Goal: Use online tool/utility: Utilize a website feature to perform a specific function

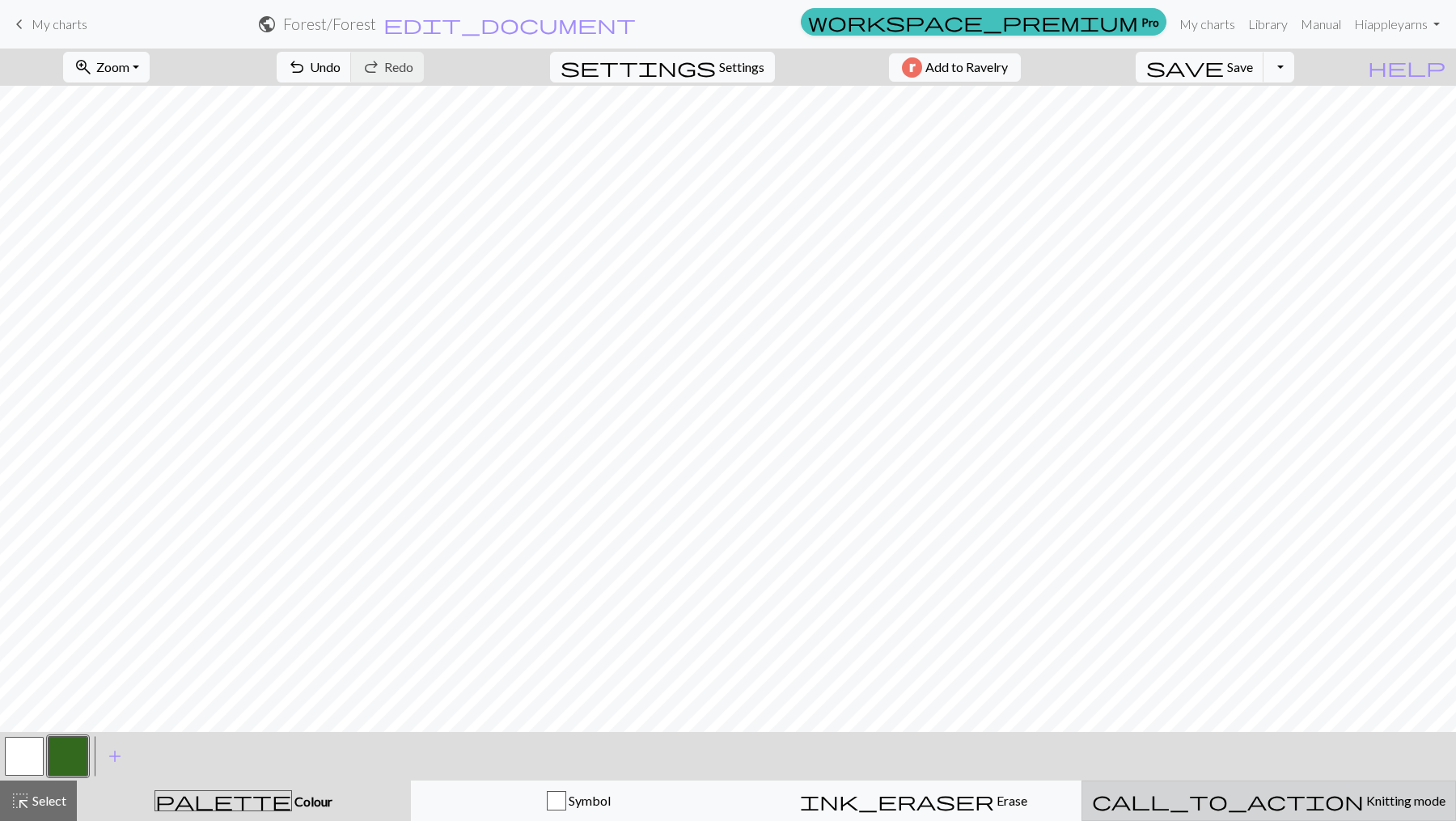
click at [1364, 802] on span "Knitting mode" at bounding box center [1404, 801] width 81 height 16
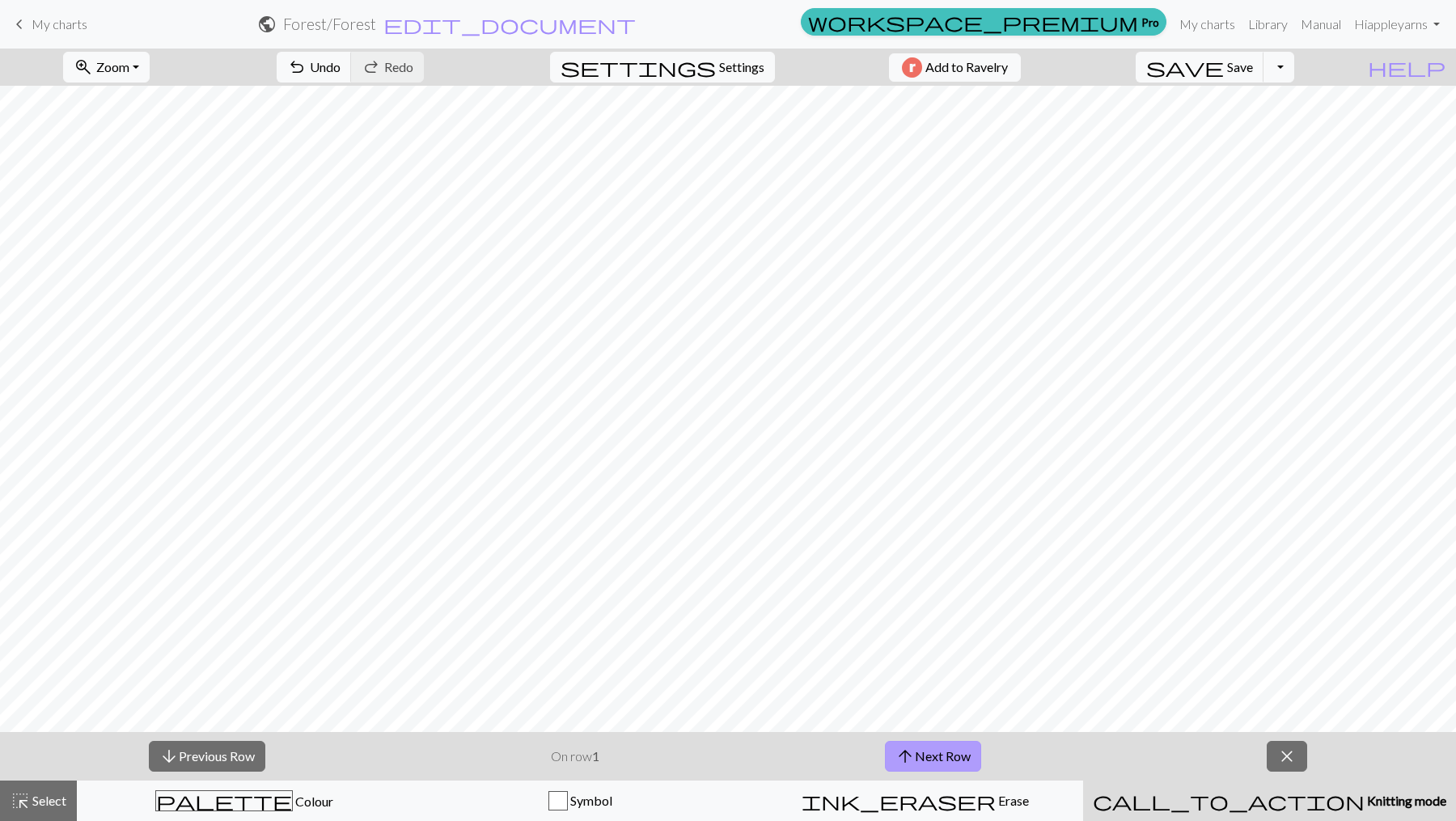
click at [945, 752] on button "arrow_upward Next Row" at bounding box center [933, 755] width 96 height 31
click at [946, 752] on button "arrow_upward Next Row" at bounding box center [933, 755] width 96 height 31
click at [222, 763] on button "arrow_downward Previous Row" at bounding box center [207, 755] width 116 height 31
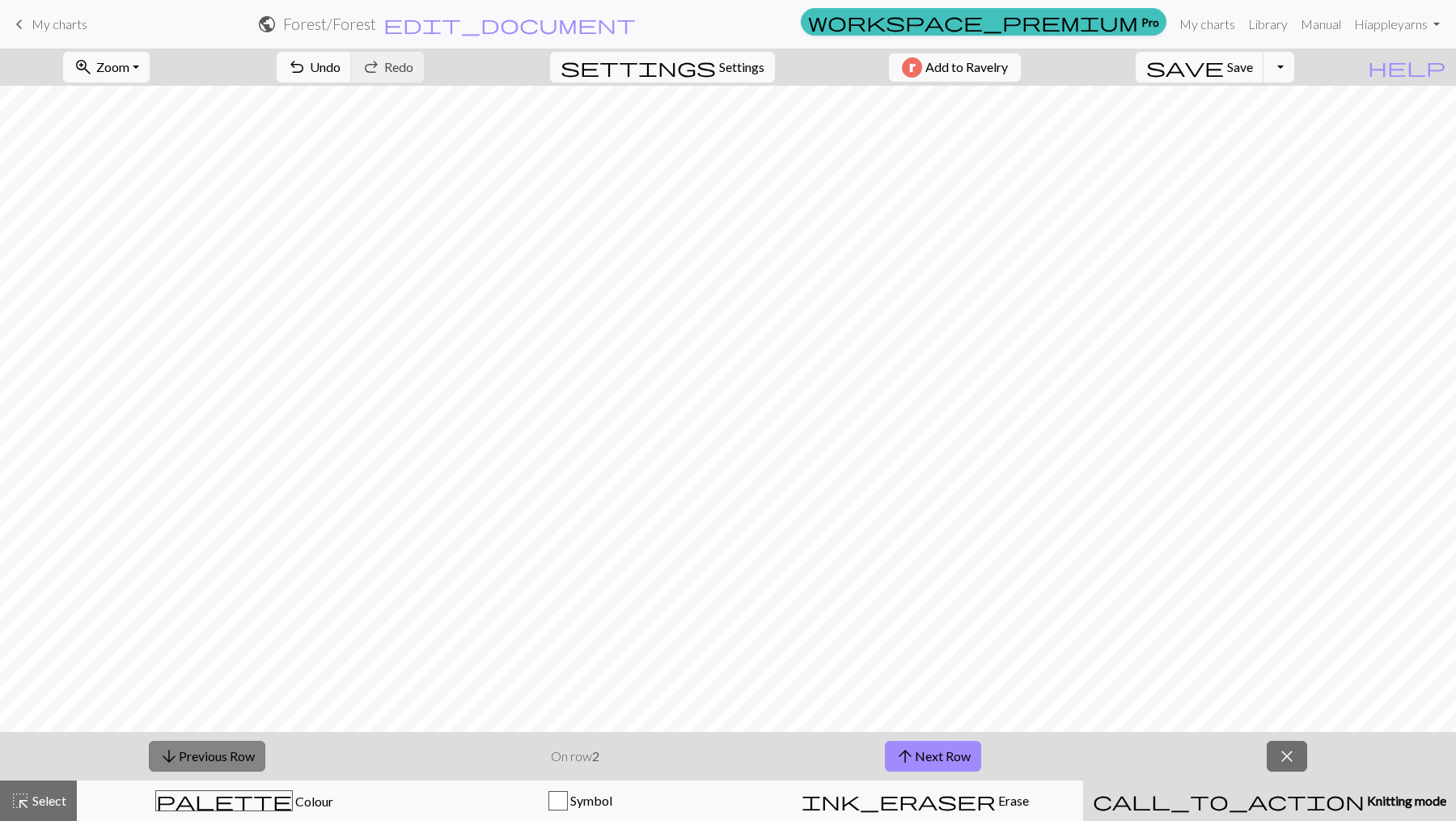
click at [222, 763] on button "arrow_downward Previous Row" at bounding box center [207, 755] width 116 height 31
click at [943, 747] on button "arrow_upward Next Row" at bounding box center [933, 755] width 96 height 31
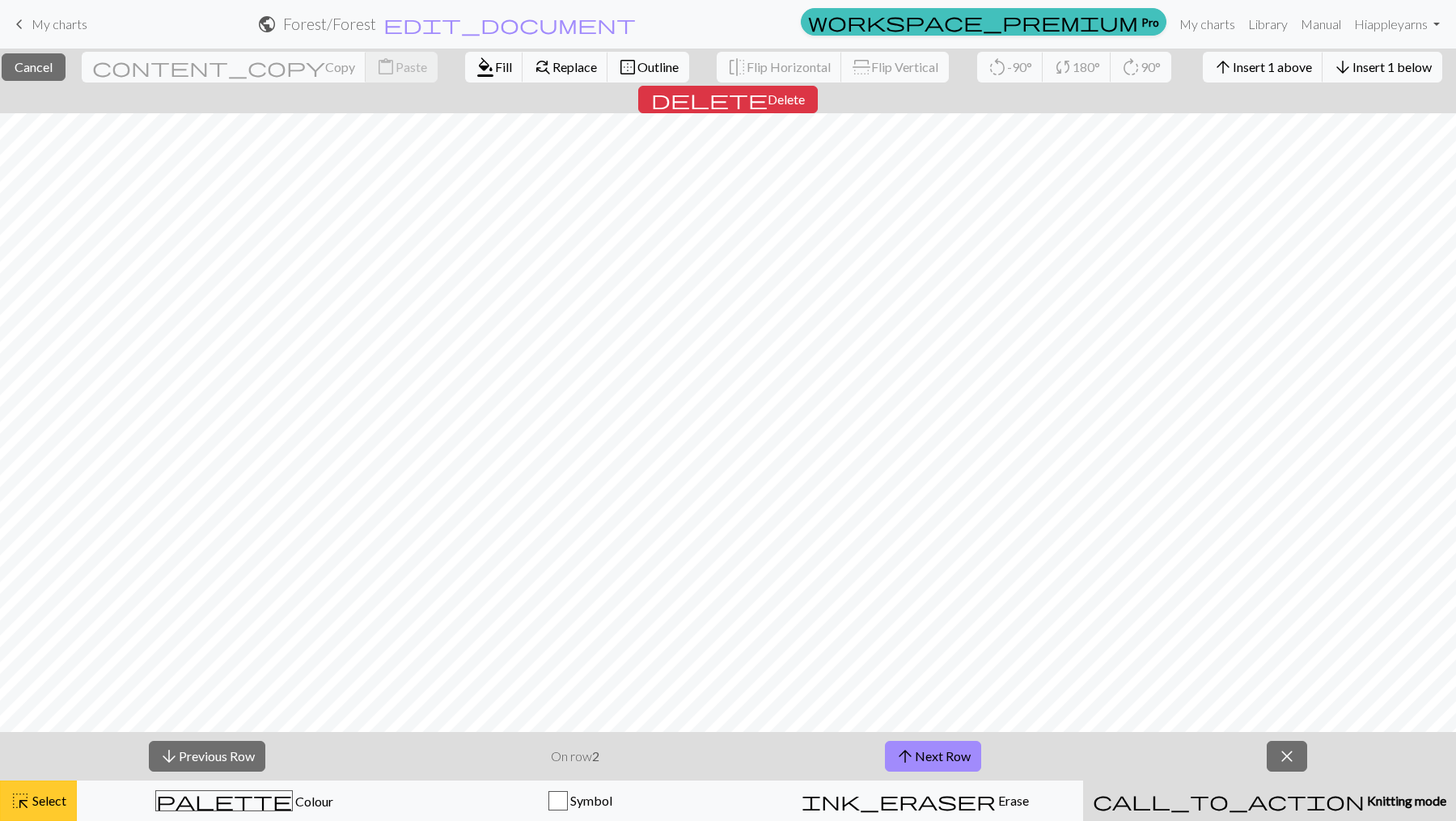
click at [56, 800] on span "Select" at bounding box center [48, 801] width 37 height 16
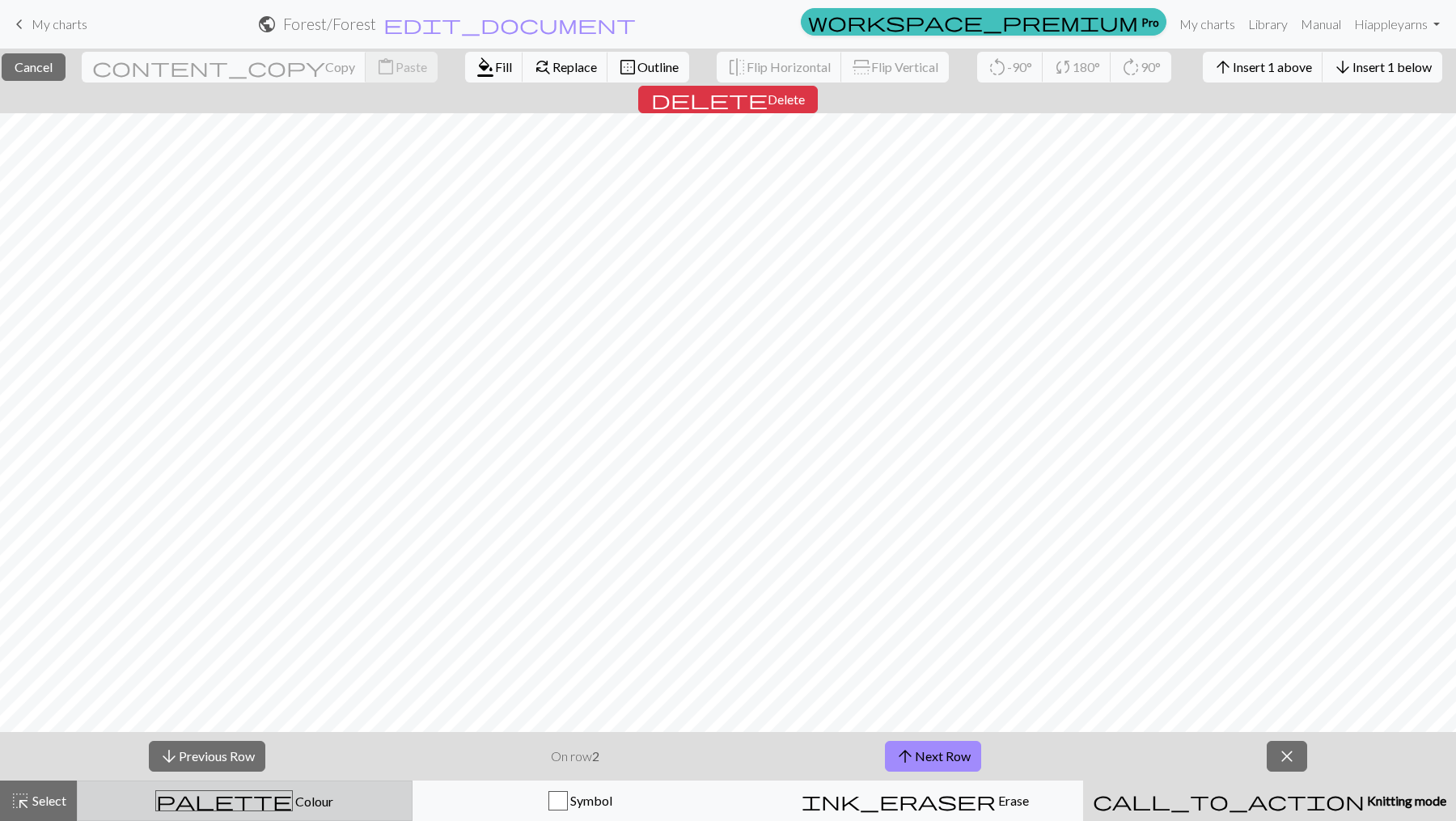
click at [292, 803] on span "Colour" at bounding box center [313, 801] width 40 height 16
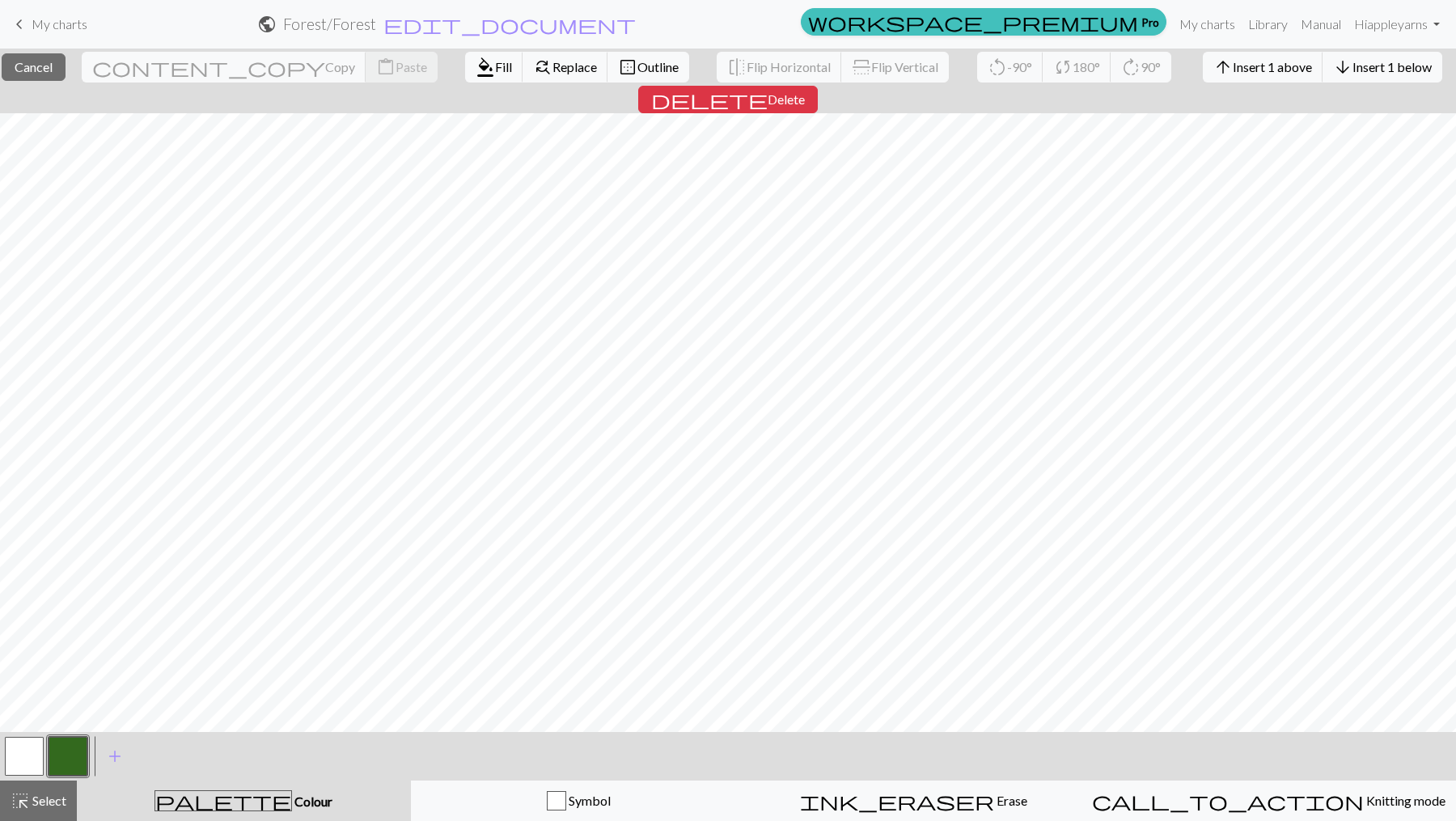
click at [22, 755] on button "button" at bounding box center [25, 756] width 39 height 39
click at [21, 754] on button "button" at bounding box center [25, 756] width 39 height 39
click at [21, 754] on div "Edit colour Name MC Use advanced picker workspace_premium Become a Pro user to …" at bounding box center [728, 410] width 1456 height 821
click at [38, 801] on span "Select" at bounding box center [48, 801] width 37 height 16
click at [27, 754] on button "button" at bounding box center [25, 756] width 39 height 39
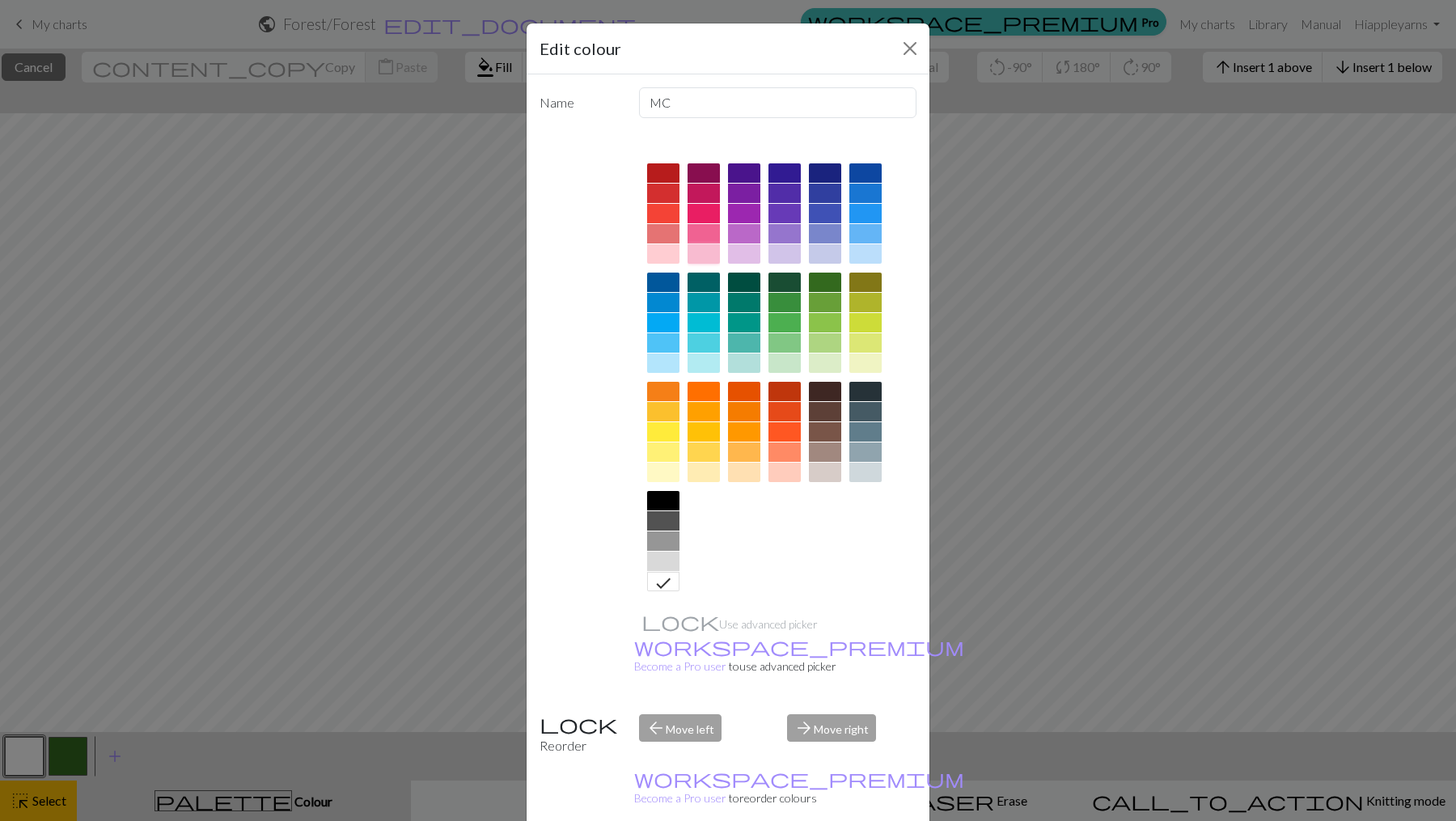
click at [701, 253] on div at bounding box center [703, 254] width 32 height 19
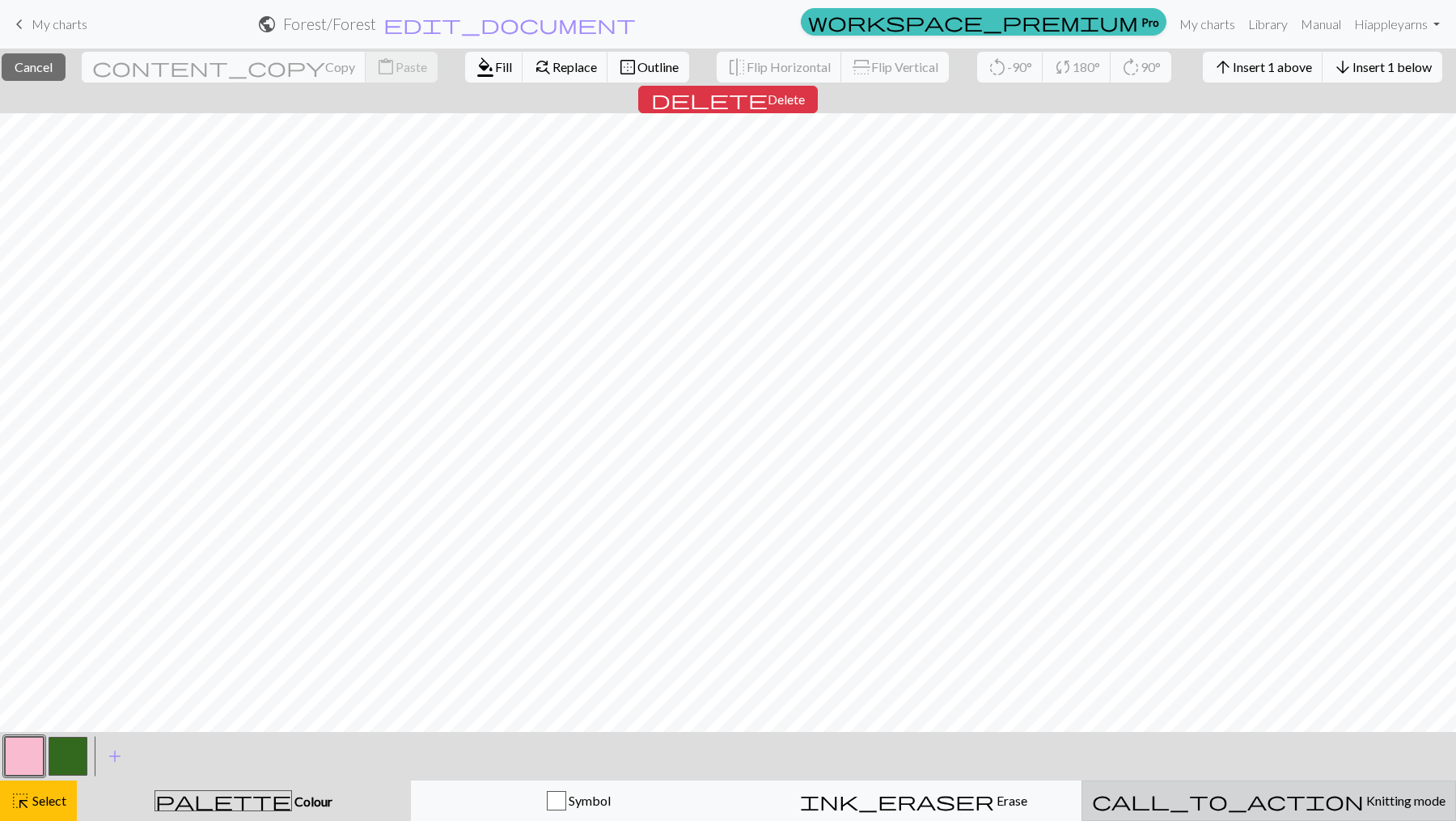
click at [1364, 805] on span "Knitting mode" at bounding box center [1404, 801] width 81 height 16
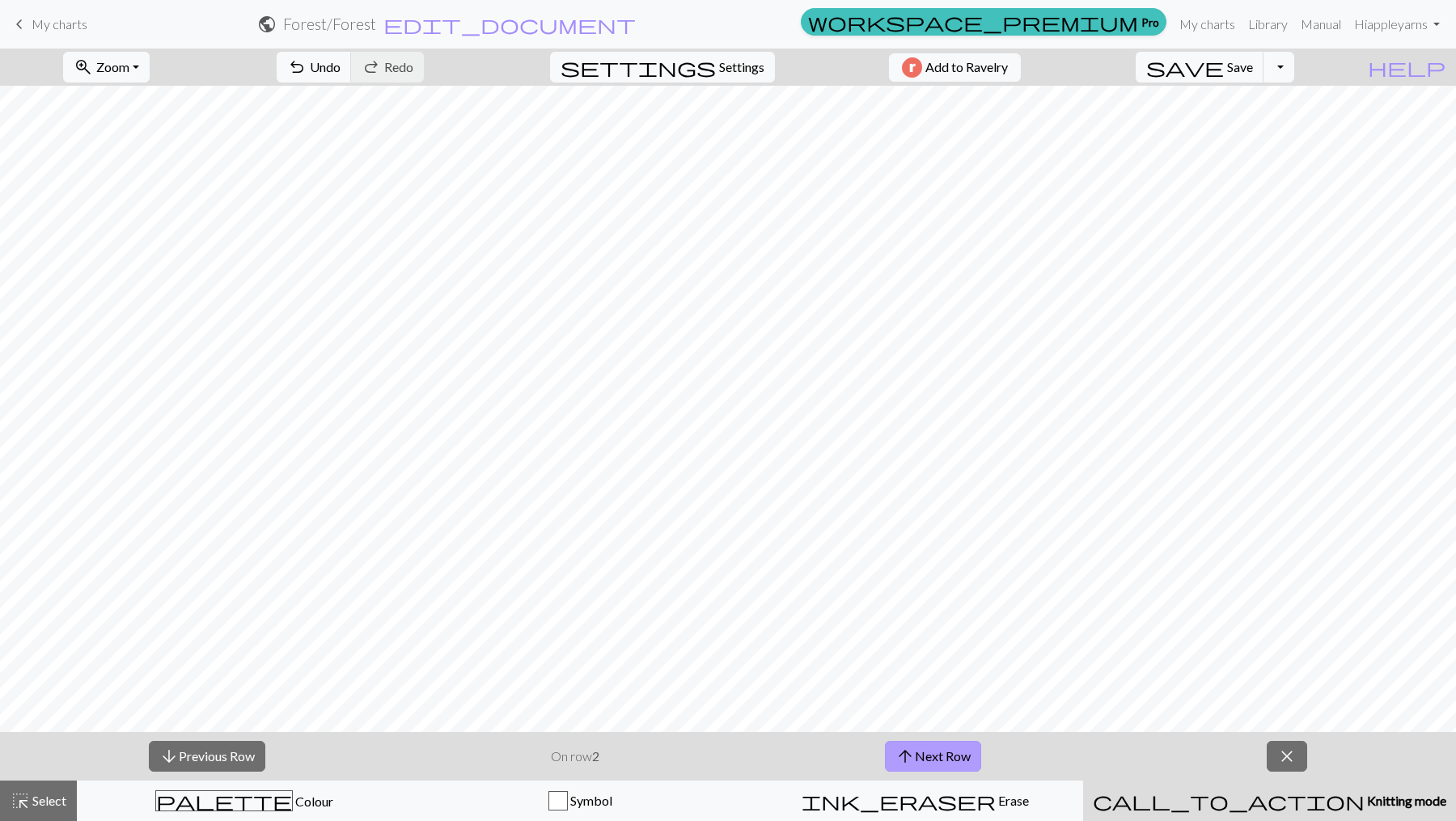
click at [939, 753] on button "arrow_upward Next Row" at bounding box center [933, 755] width 96 height 31
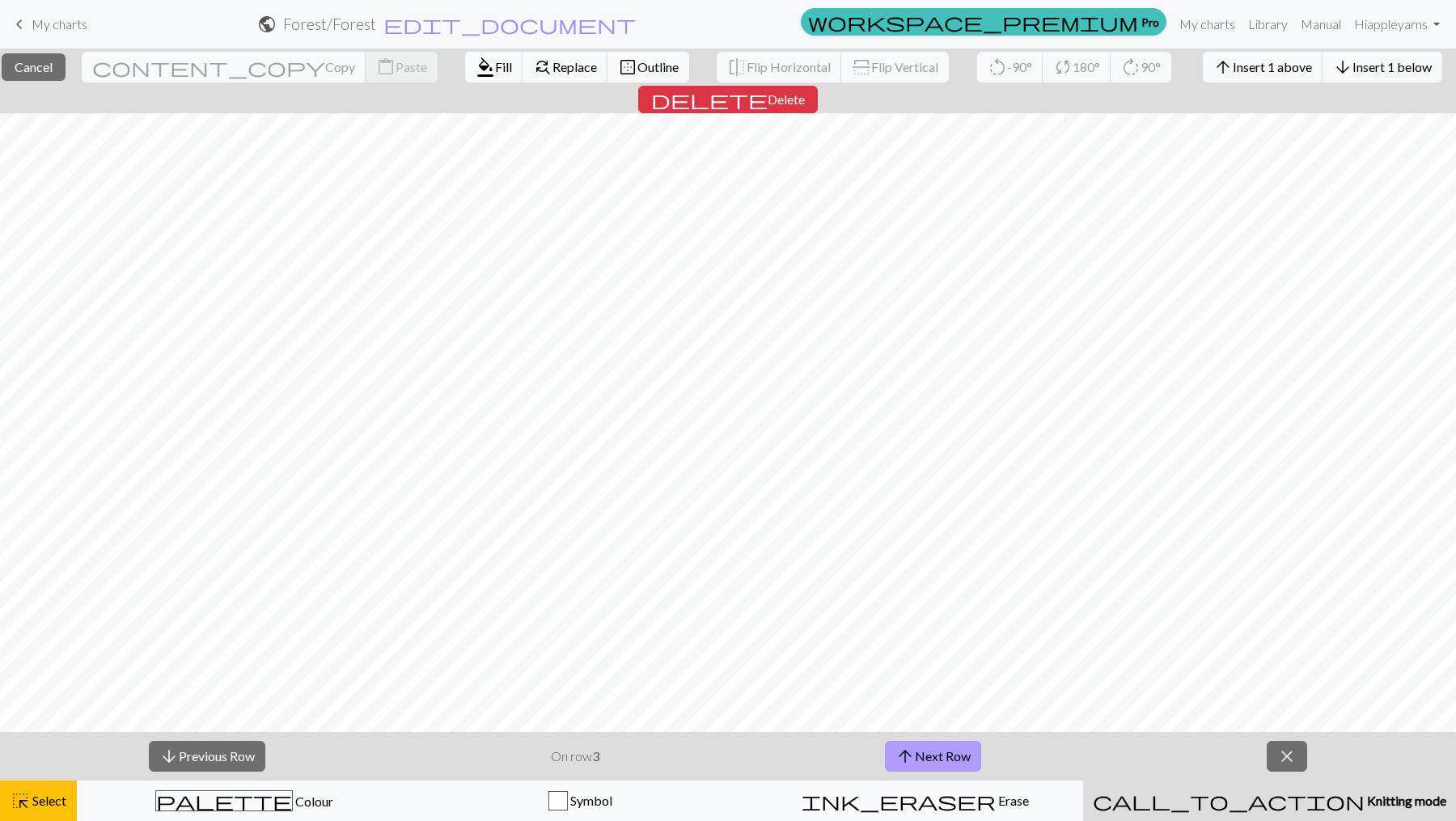
click at [935, 749] on button "arrow_upward Next Row" at bounding box center [933, 755] width 96 height 31
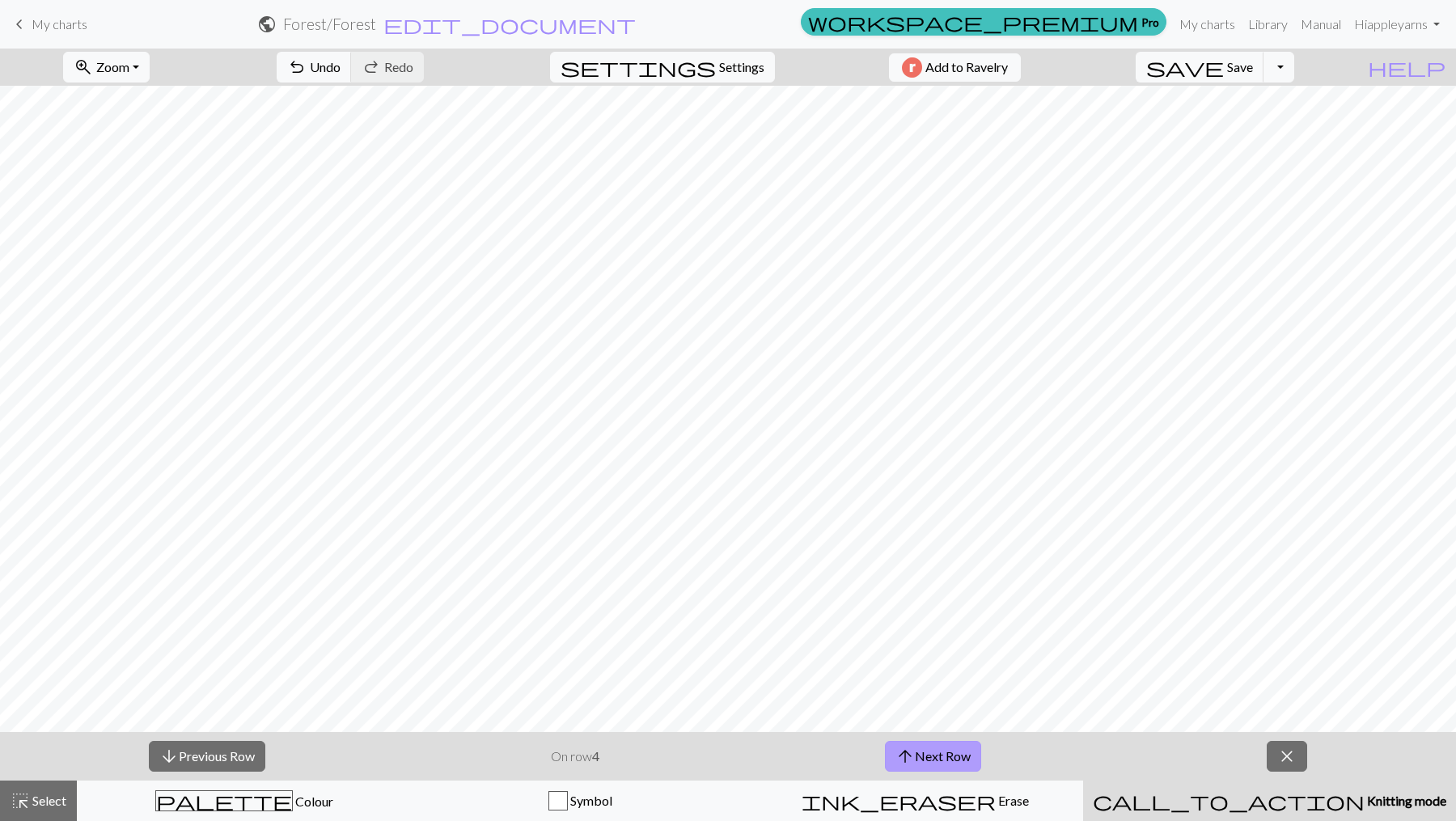
click at [934, 753] on button "arrow_upward Next Row" at bounding box center [933, 755] width 96 height 31
click at [1279, 747] on span "close" at bounding box center [1287, 756] width 19 height 23
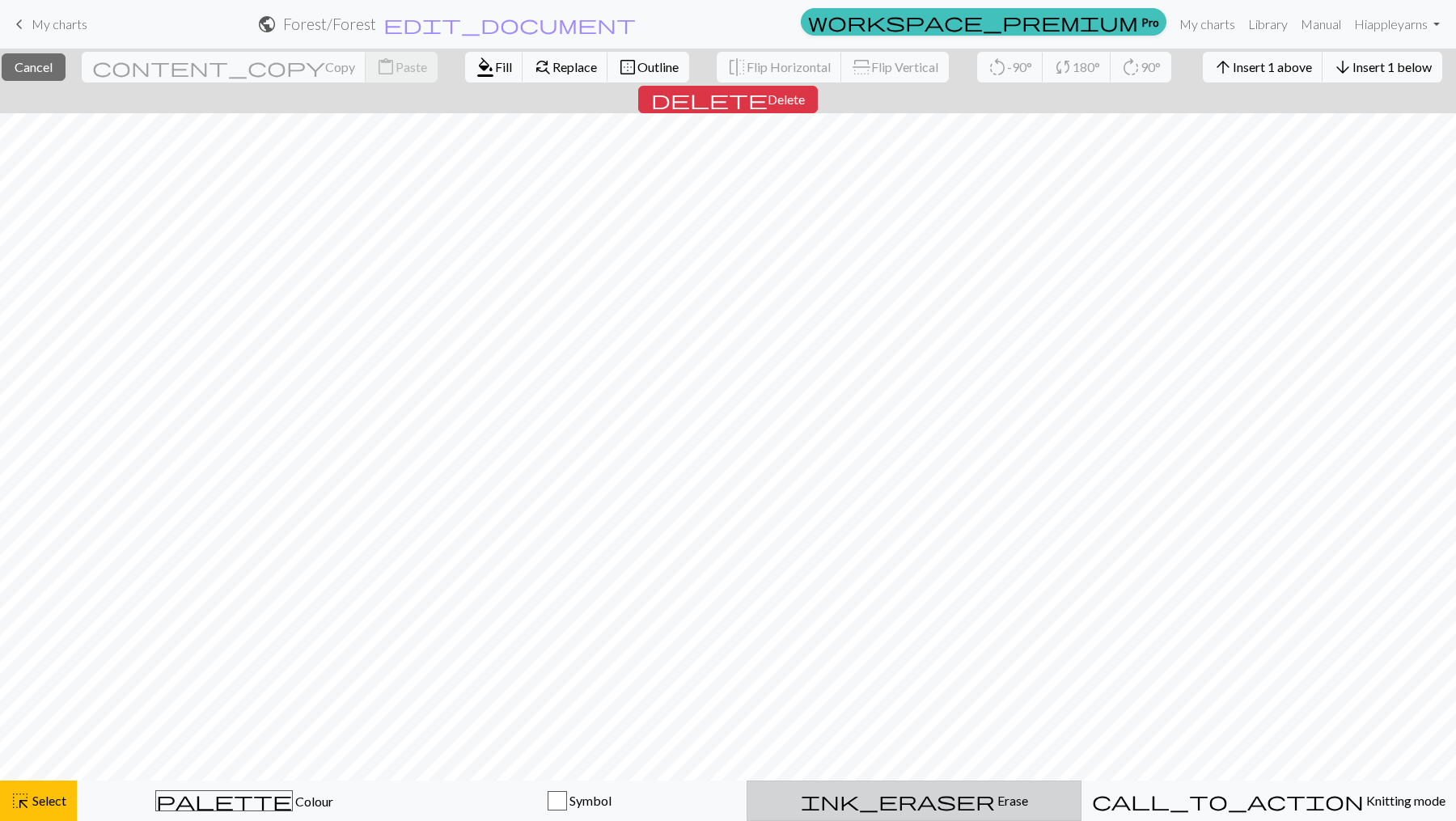
click at [995, 798] on span "Erase" at bounding box center [1012, 801] width 33 height 16
click at [22, 797] on span "highlight_alt" at bounding box center [20, 801] width 19 height 23
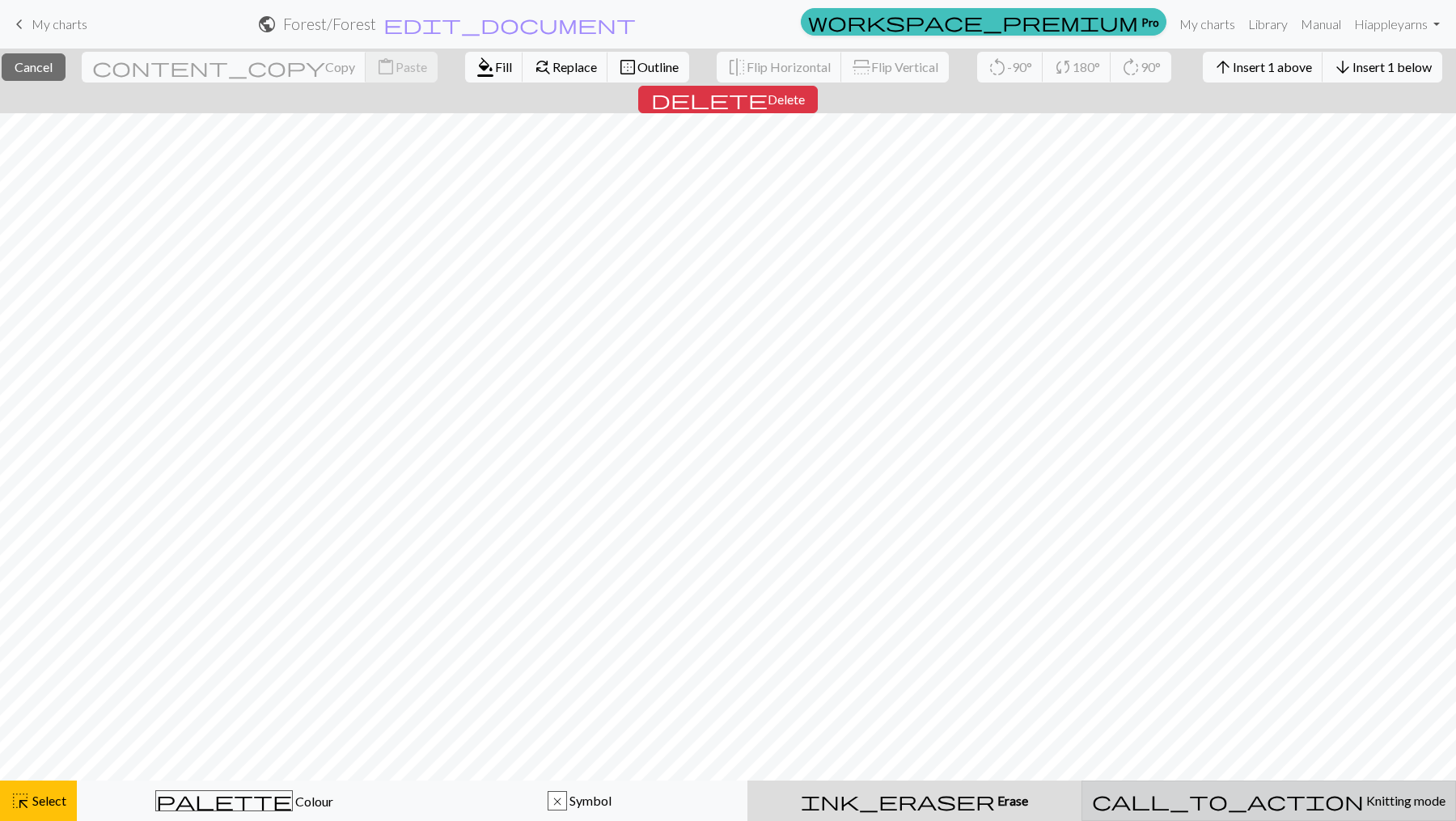
click at [1364, 799] on span "Knitting mode" at bounding box center [1404, 801] width 81 height 16
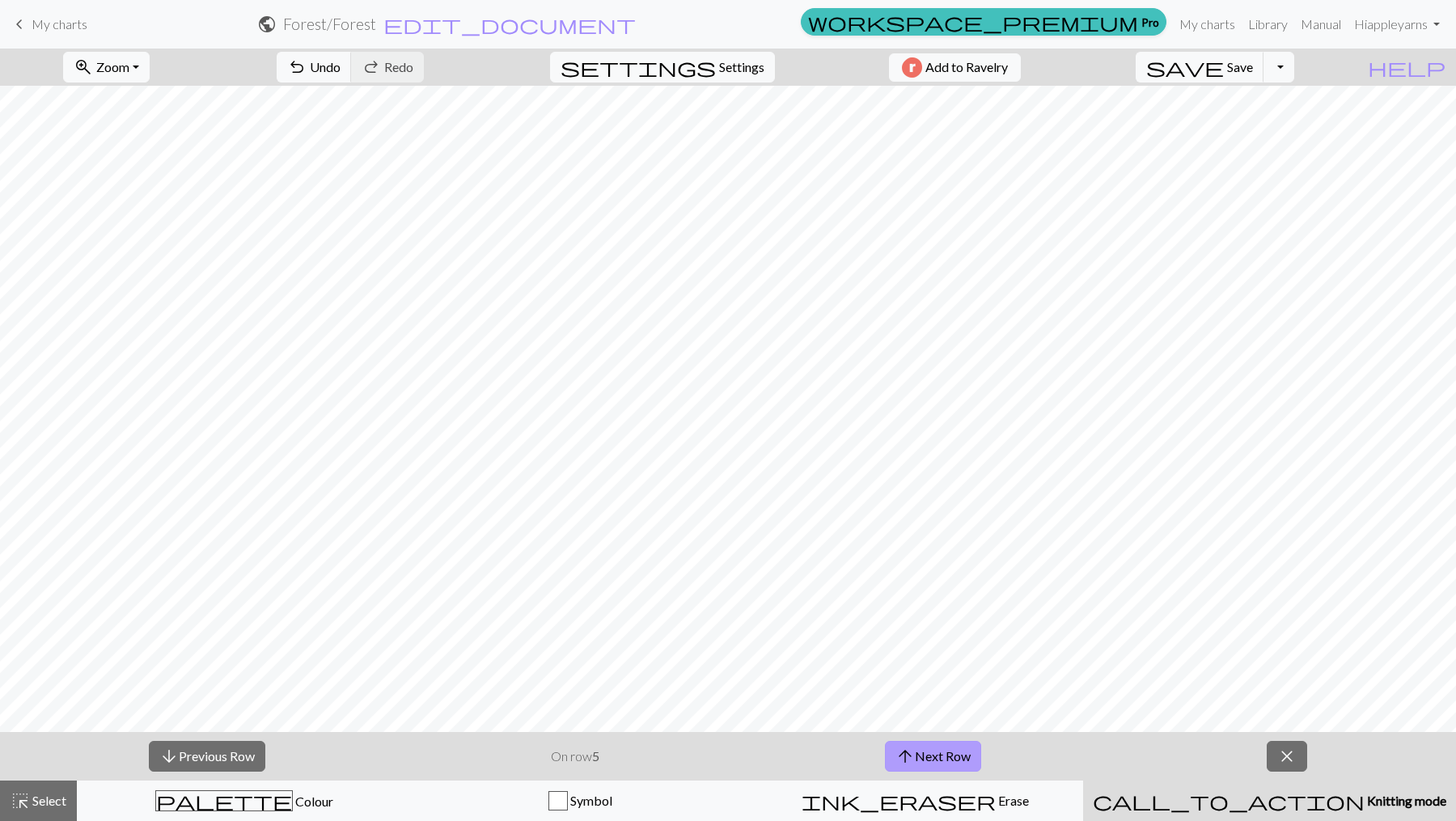
click at [929, 752] on button "arrow_upward Next Row" at bounding box center [933, 755] width 96 height 31
click at [929, 753] on button "arrow_upward Next Row" at bounding box center [933, 755] width 96 height 31
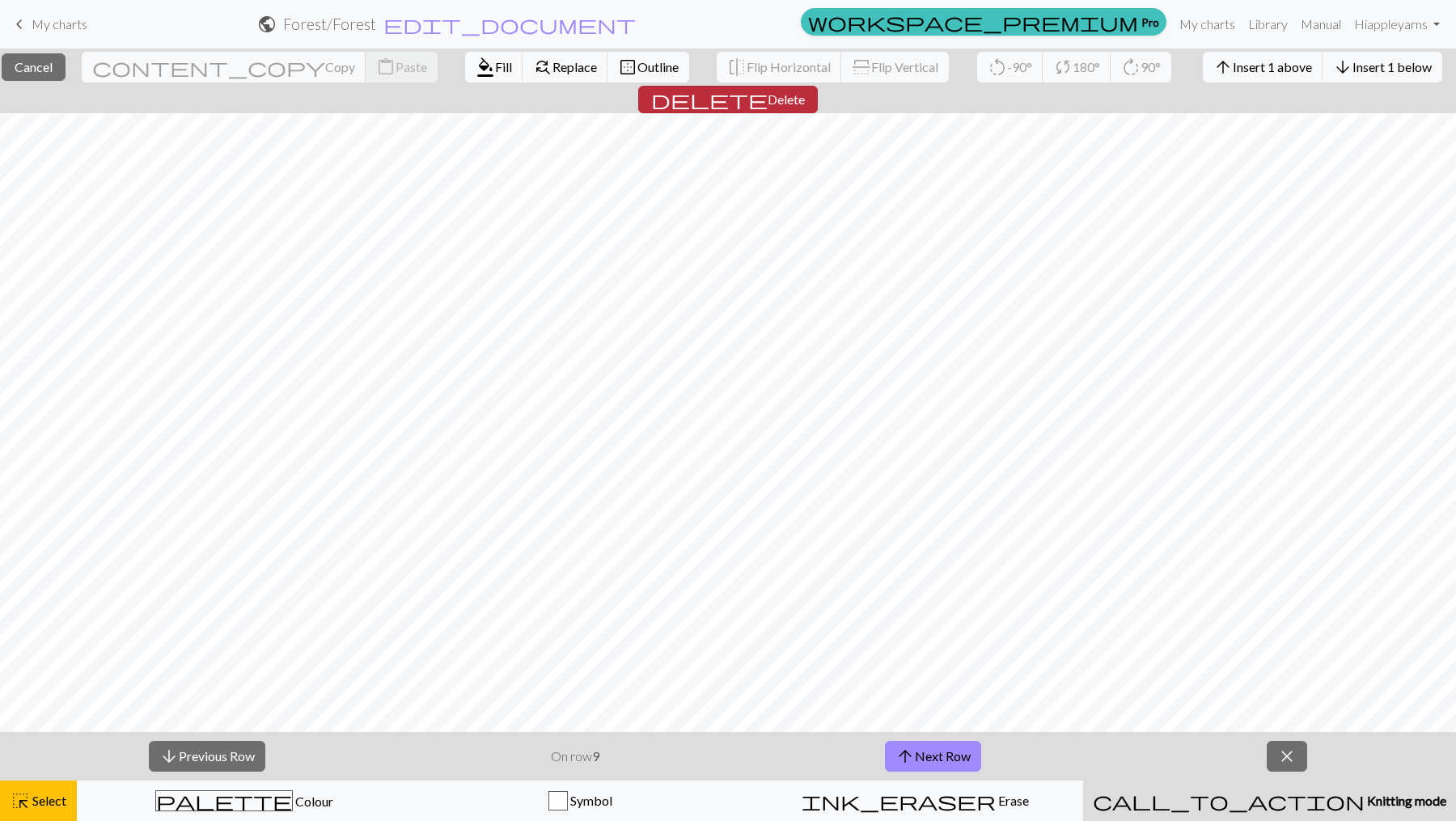
click at [805, 91] on span "Delete" at bounding box center [786, 99] width 38 height 16
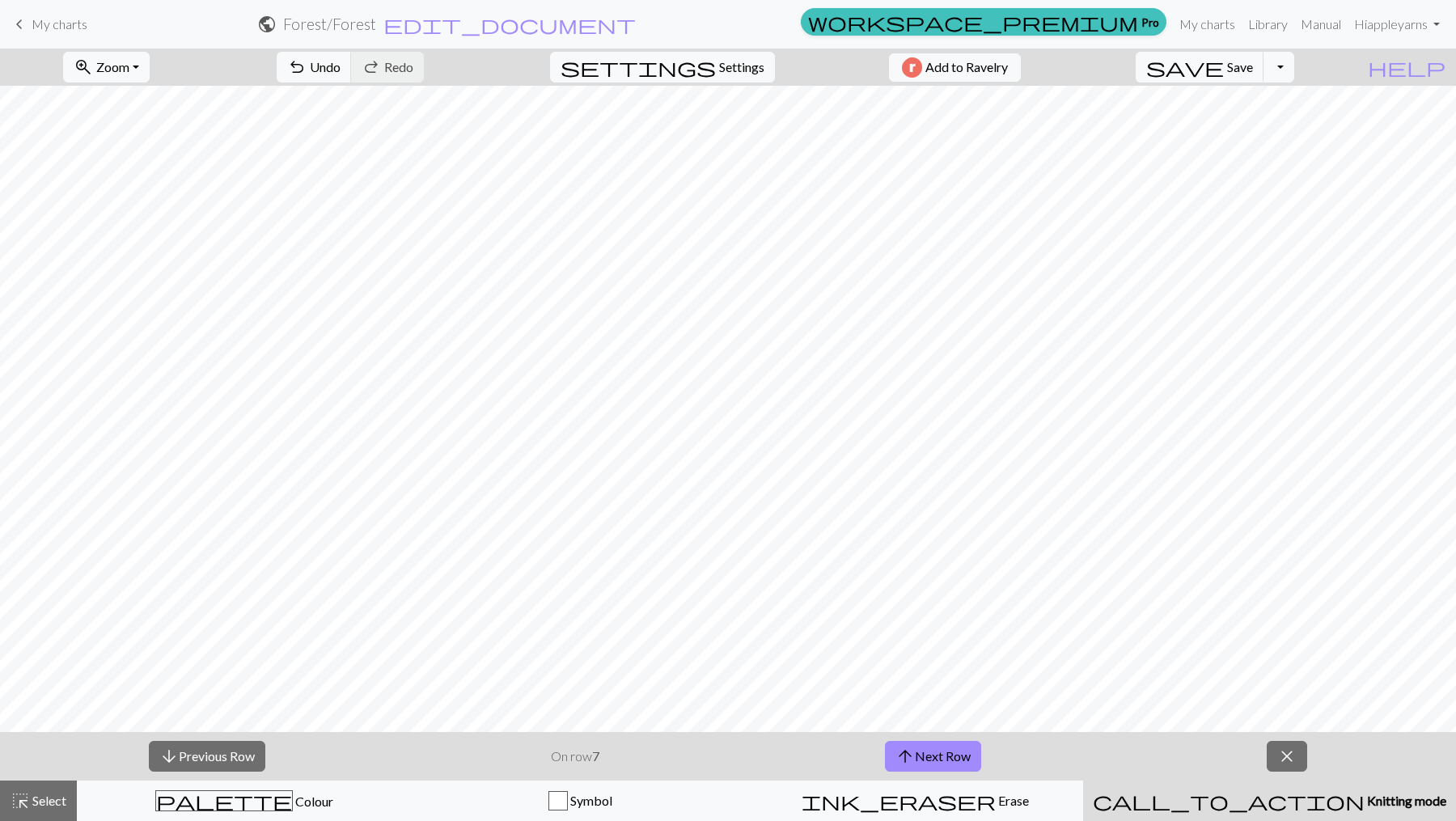
scroll to position [202, 0]
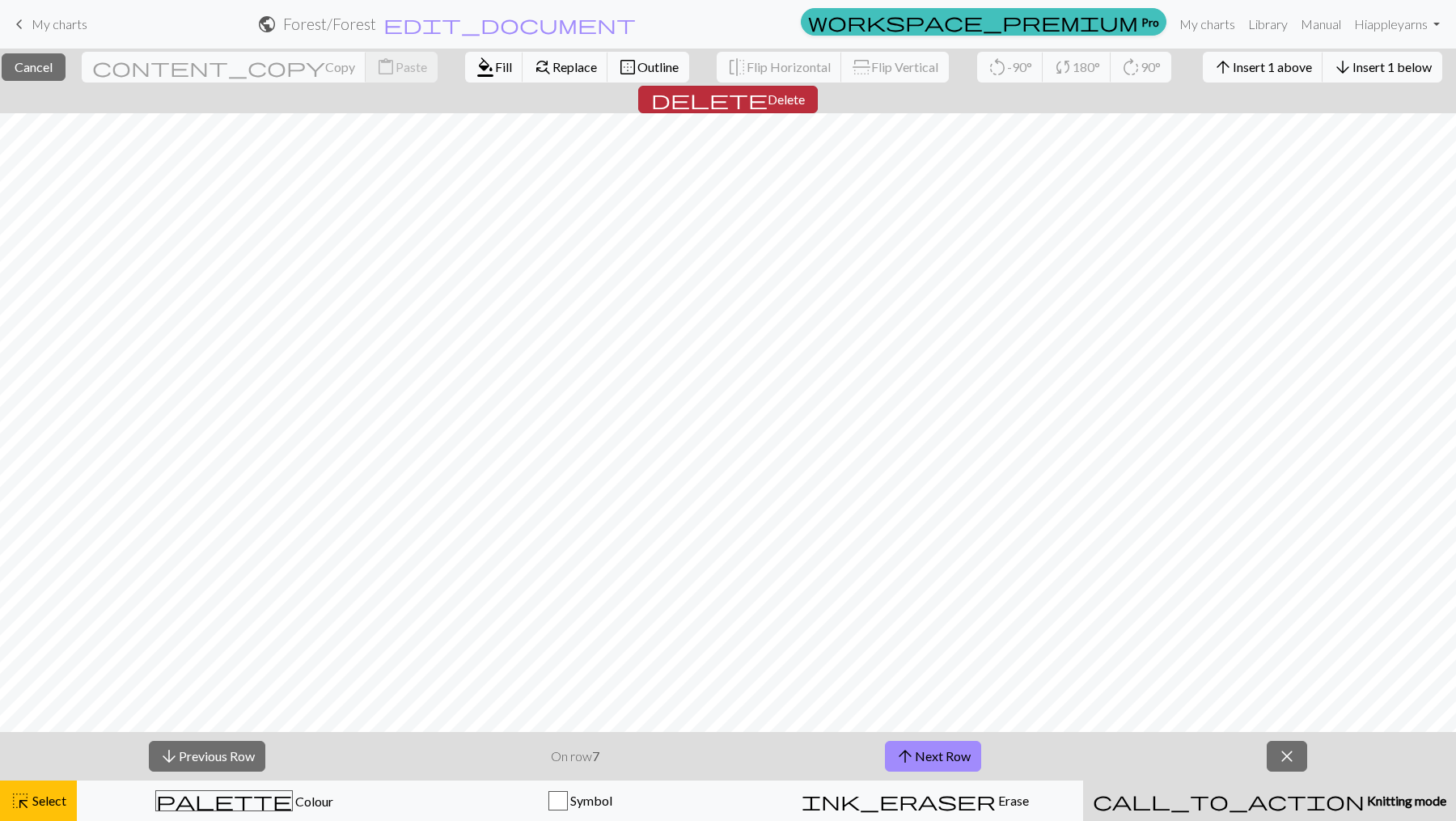
click at [805, 91] on span "Delete" at bounding box center [786, 99] width 38 height 16
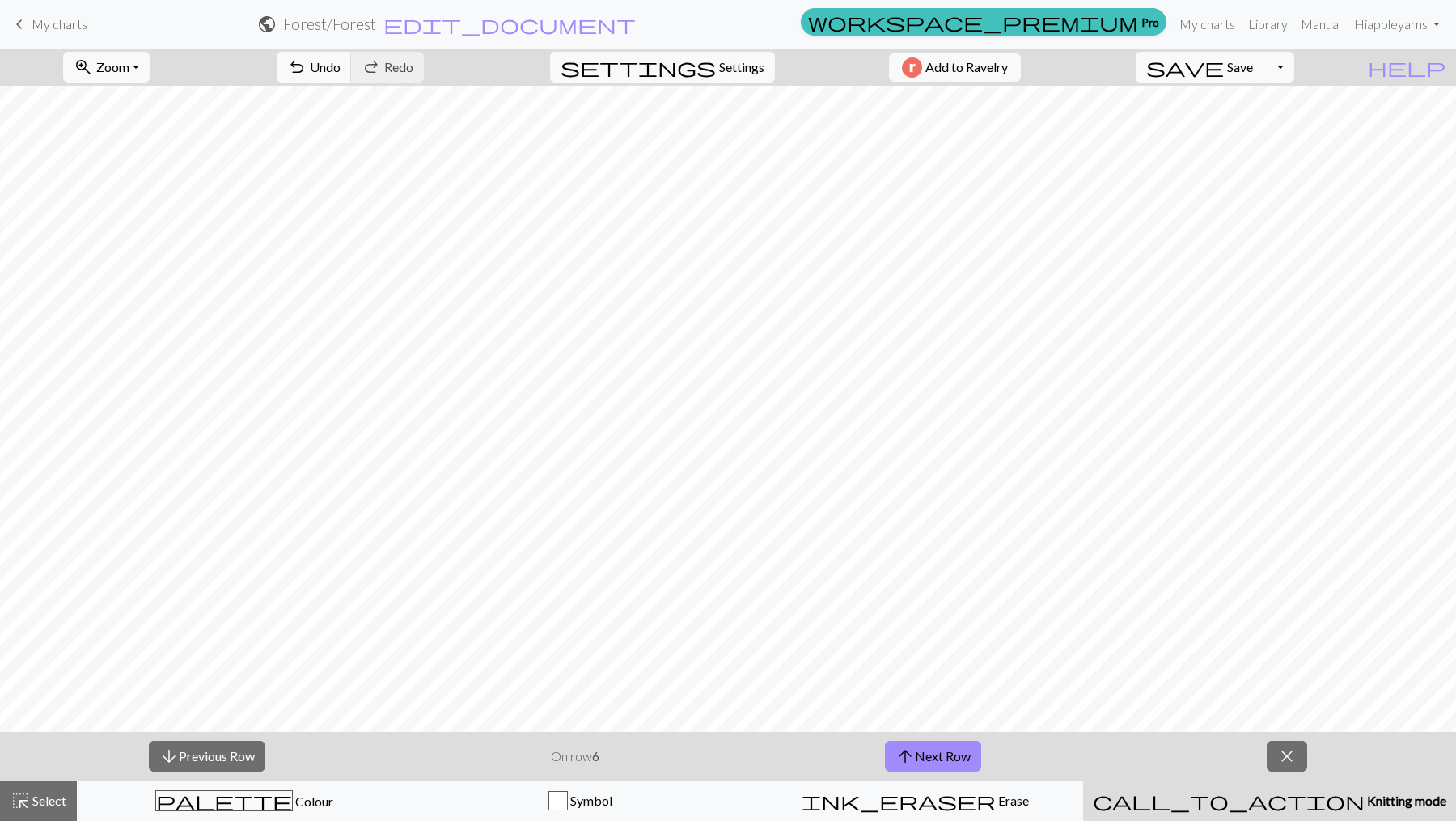
scroll to position [186, 0]
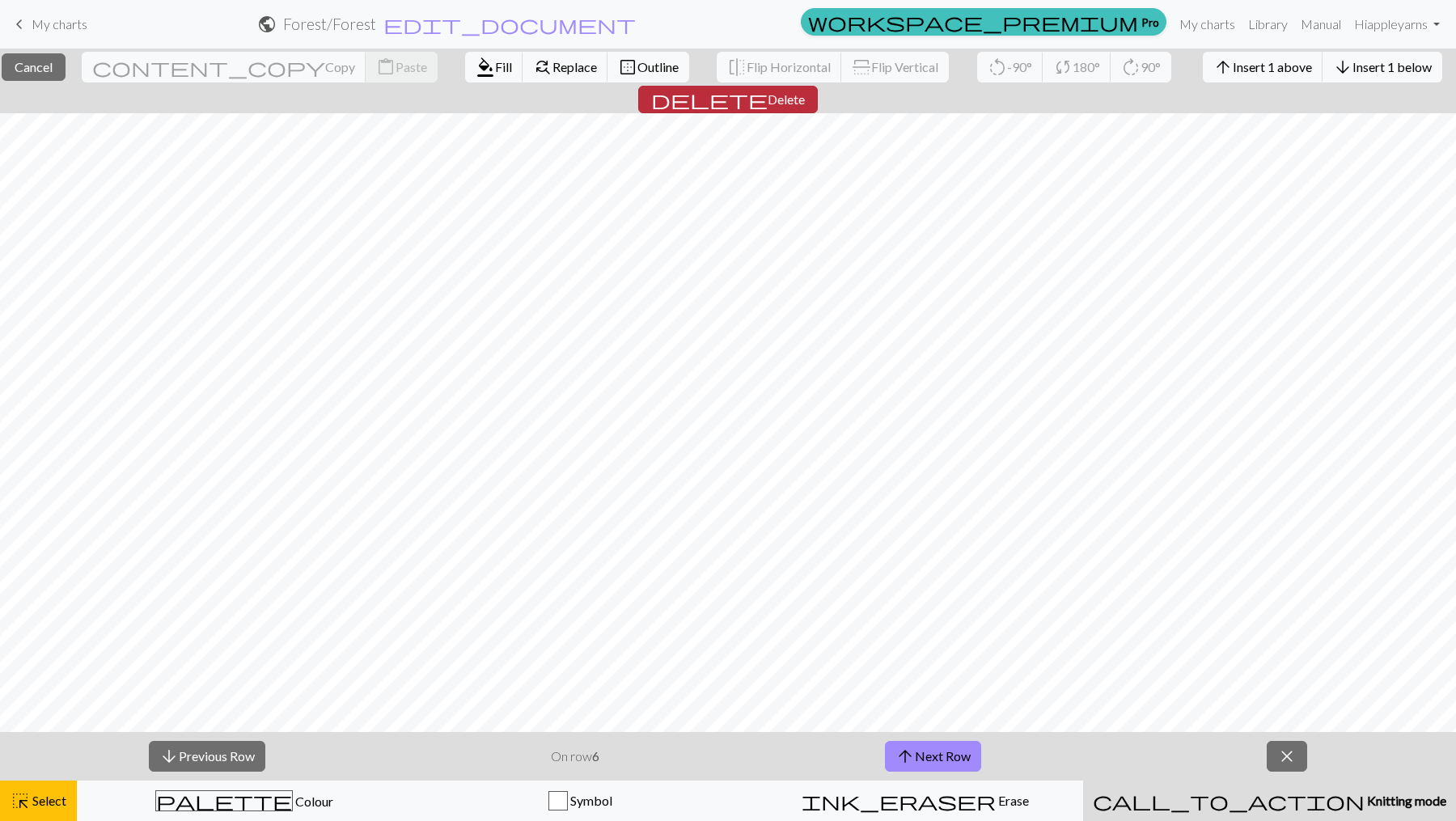
click at [818, 86] on button "delete Delete" at bounding box center [728, 99] width 179 height 27
click at [805, 91] on span "Delete" at bounding box center [786, 99] width 38 height 16
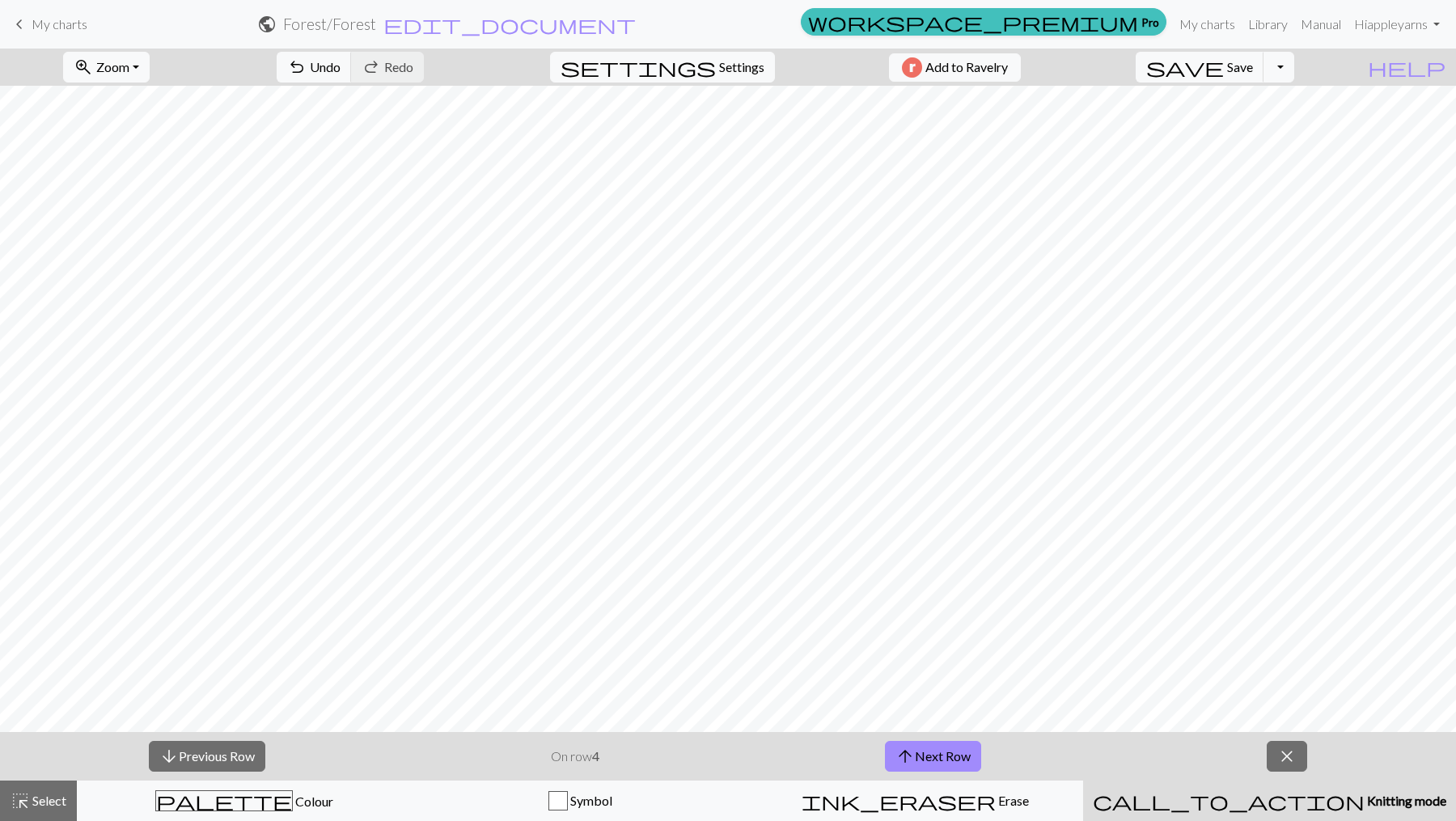
scroll to position [154, 0]
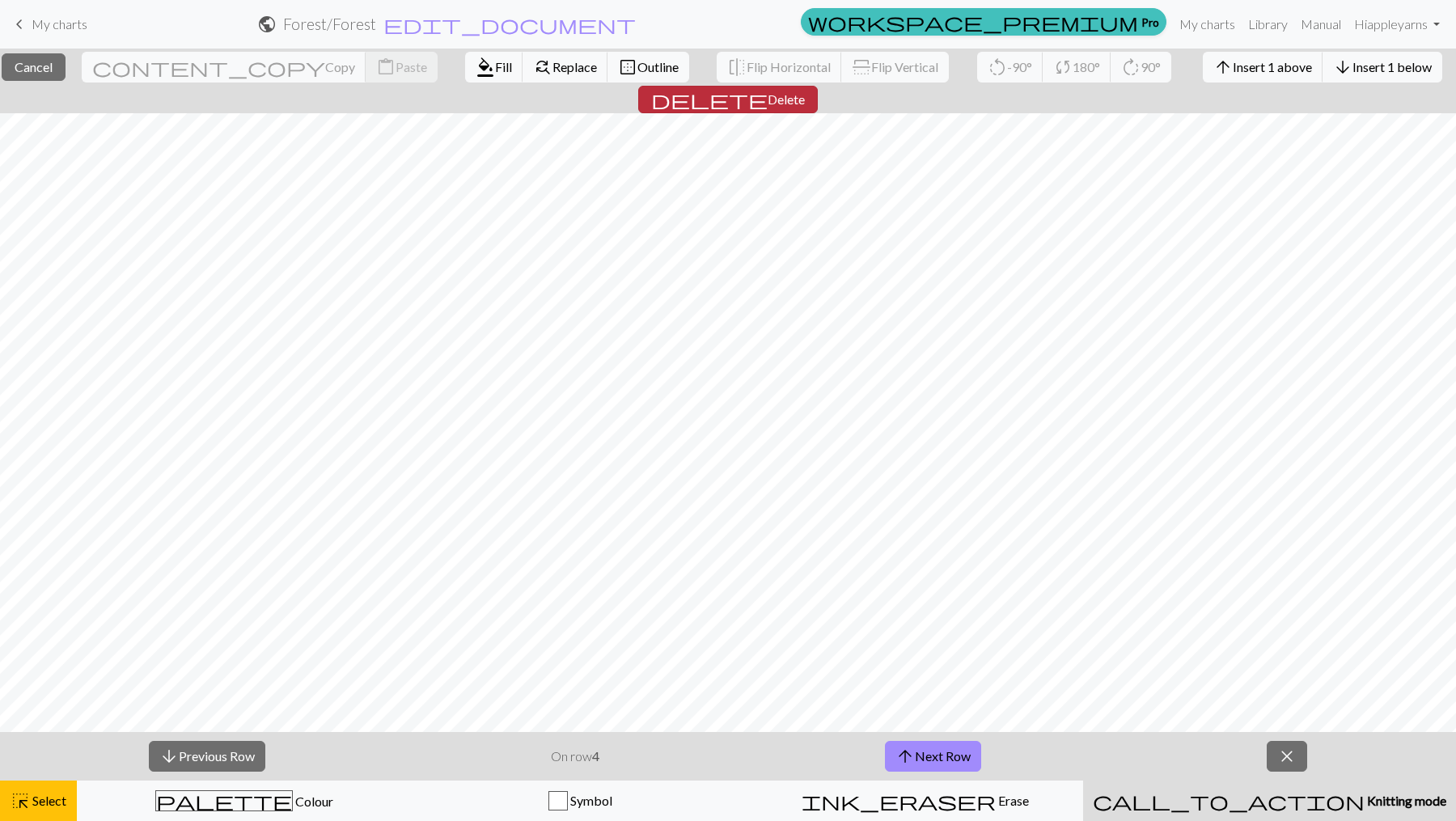
click at [818, 86] on button "delete Delete" at bounding box center [728, 99] width 179 height 27
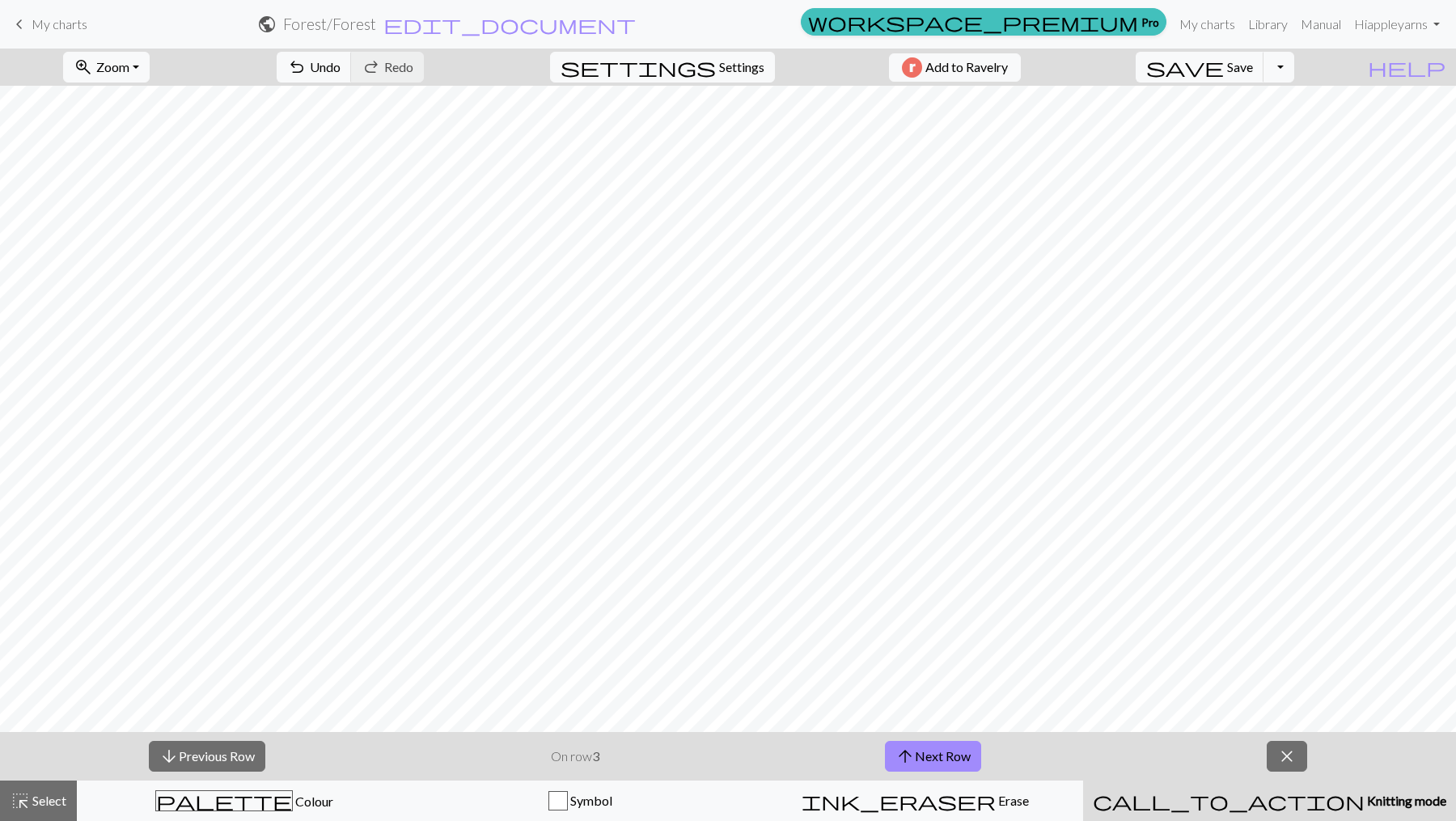
scroll to position [137, 0]
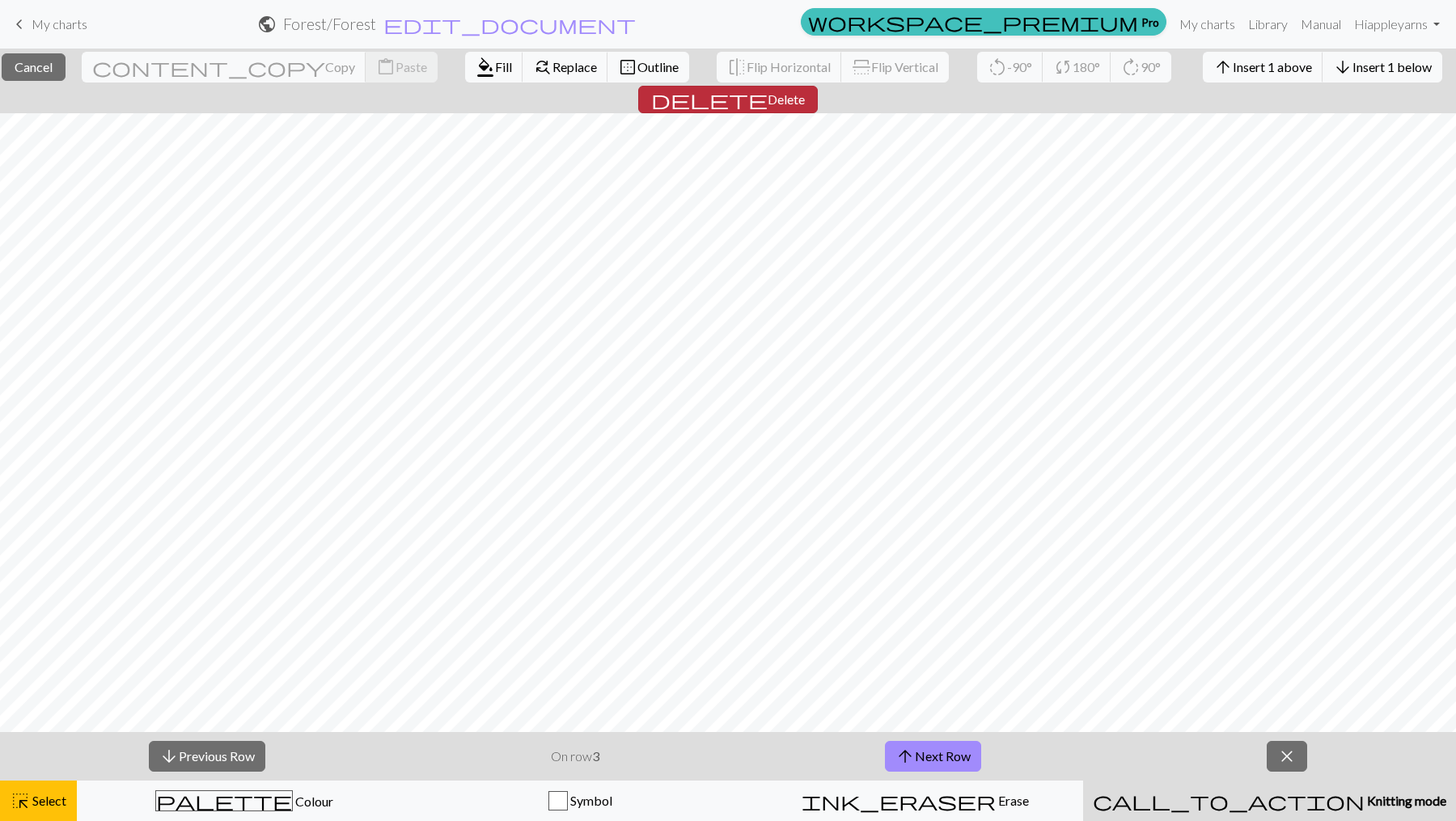
click at [818, 86] on button "delete Delete" at bounding box center [728, 99] width 179 height 27
click at [805, 91] on span "Delete" at bounding box center [786, 99] width 38 height 16
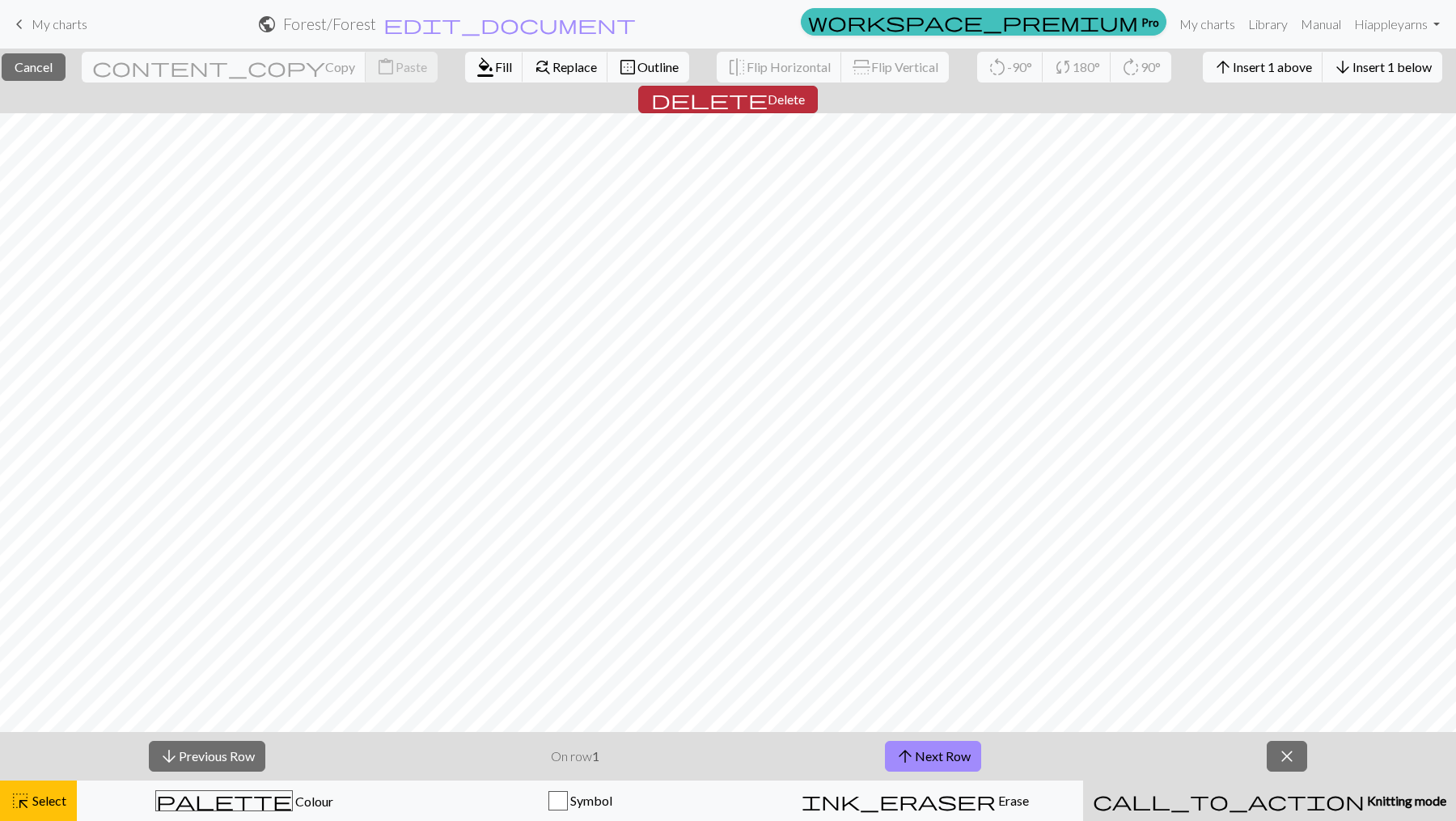
scroll to position [89, 0]
click at [805, 91] on span "Delete" at bounding box center [786, 99] width 38 height 16
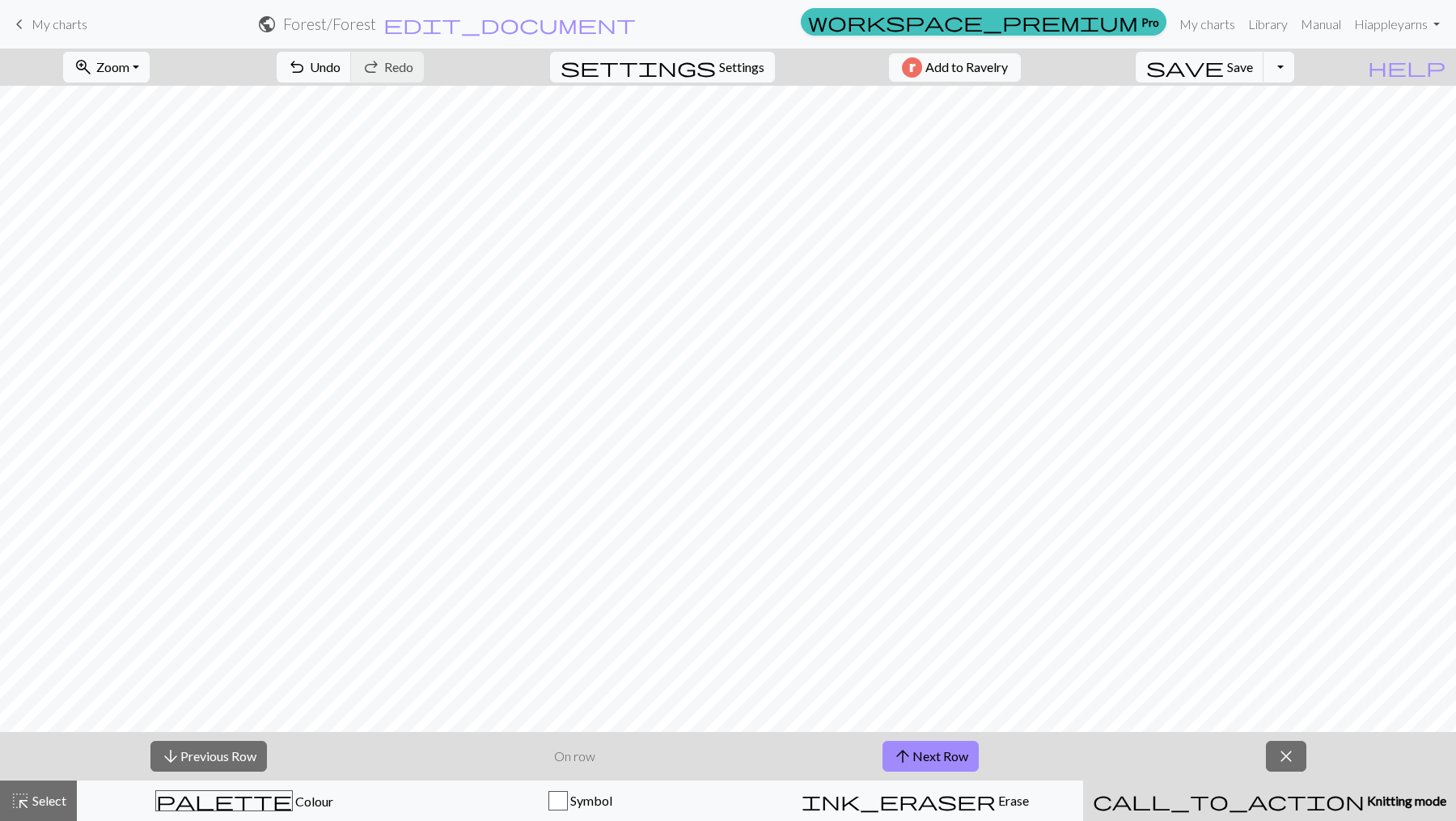
scroll to position [57, 0]
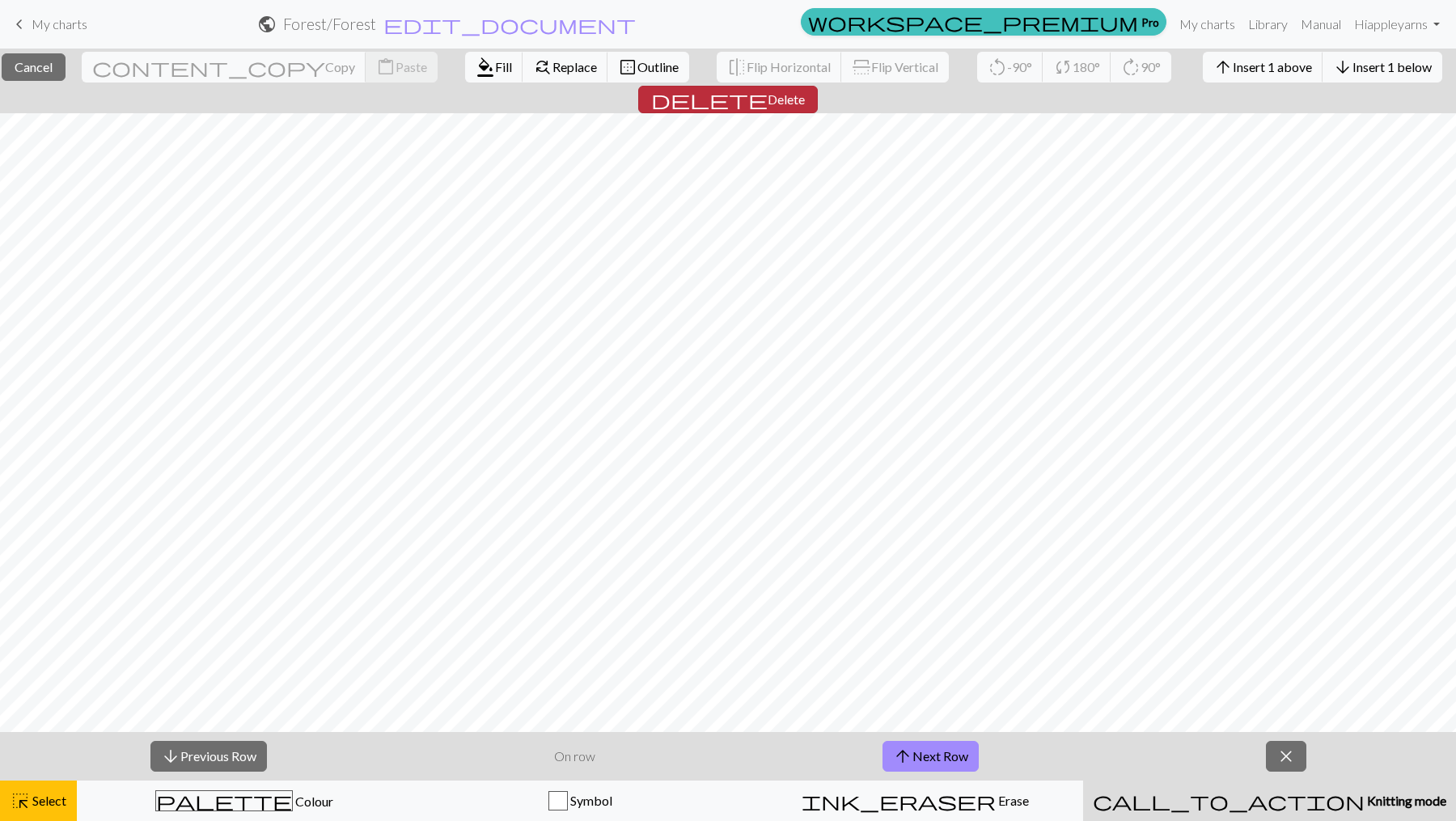
click at [805, 91] on span "Delete" at bounding box center [786, 99] width 38 height 16
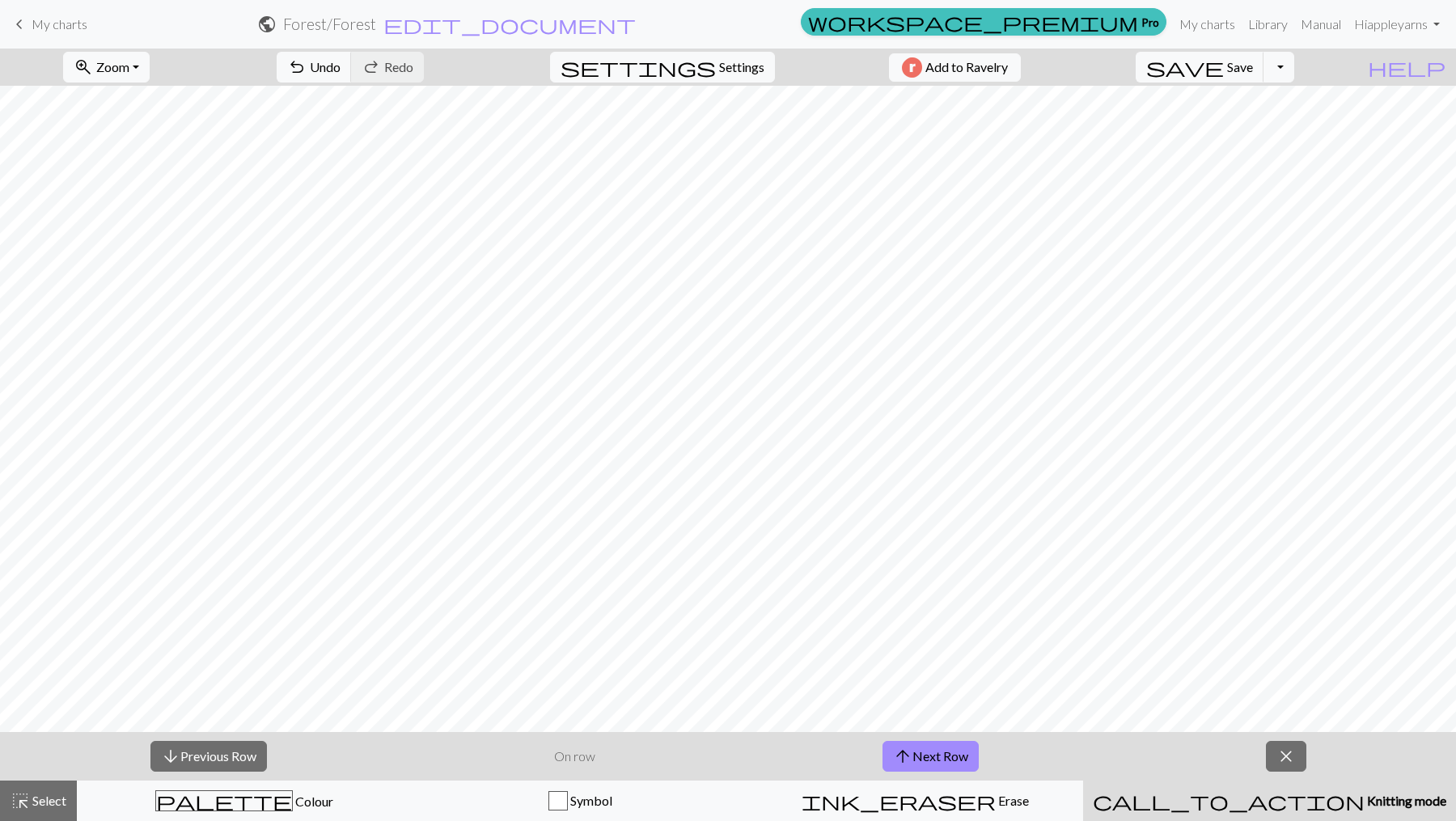
scroll to position [40, 0]
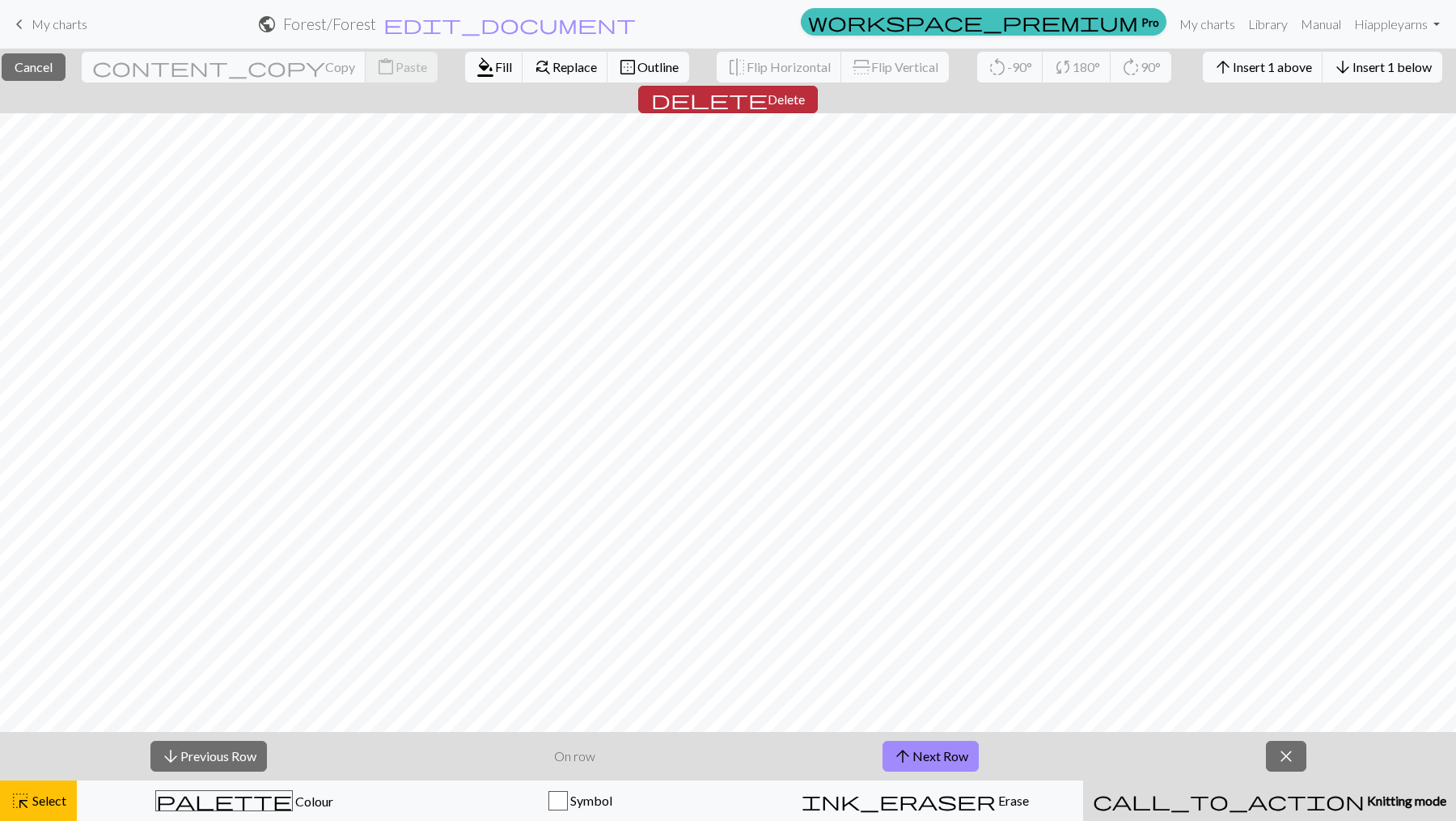
click at [805, 91] on span "Delete" at bounding box center [786, 99] width 38 height 16
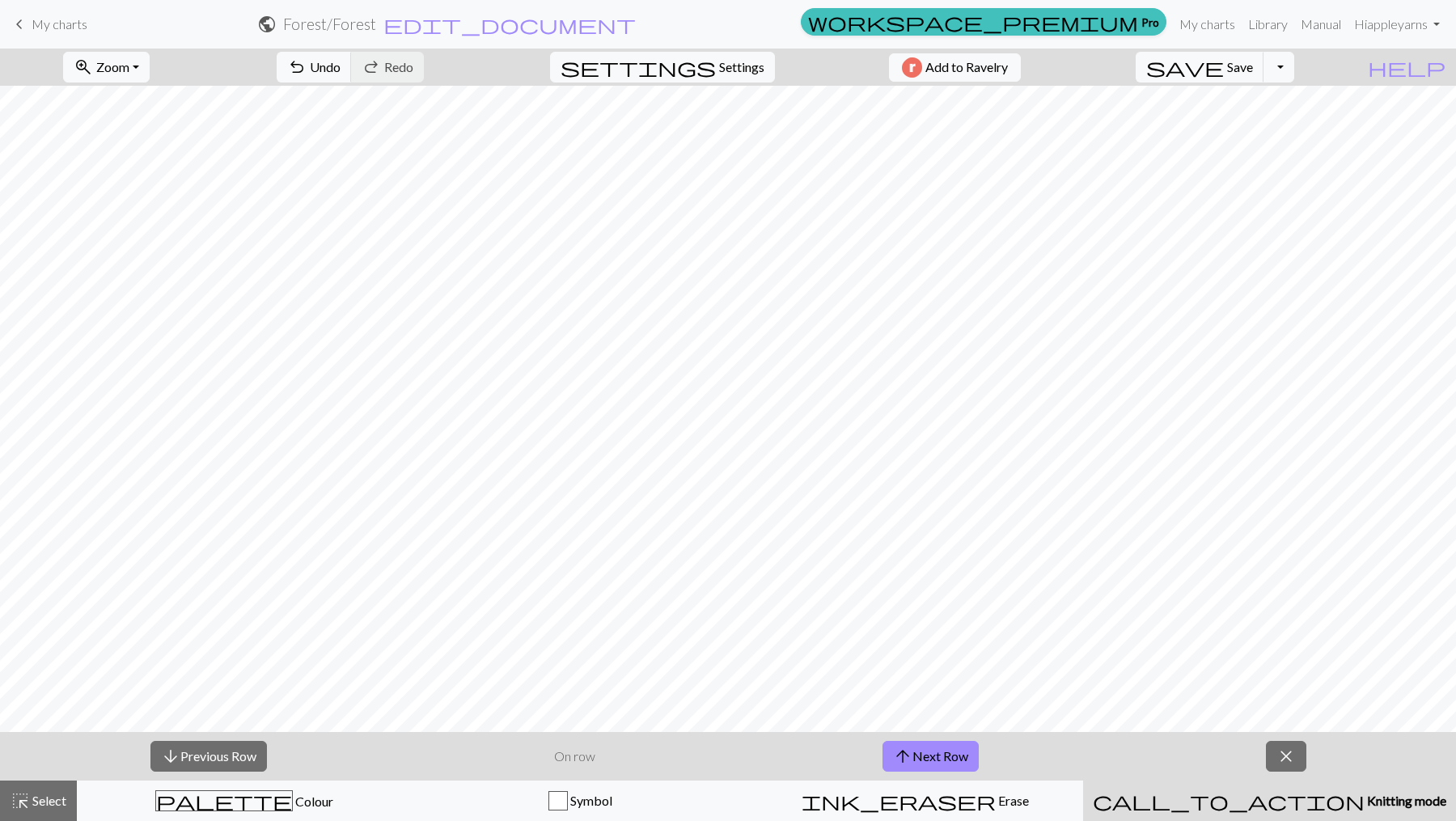
scroll to position [25, 0]
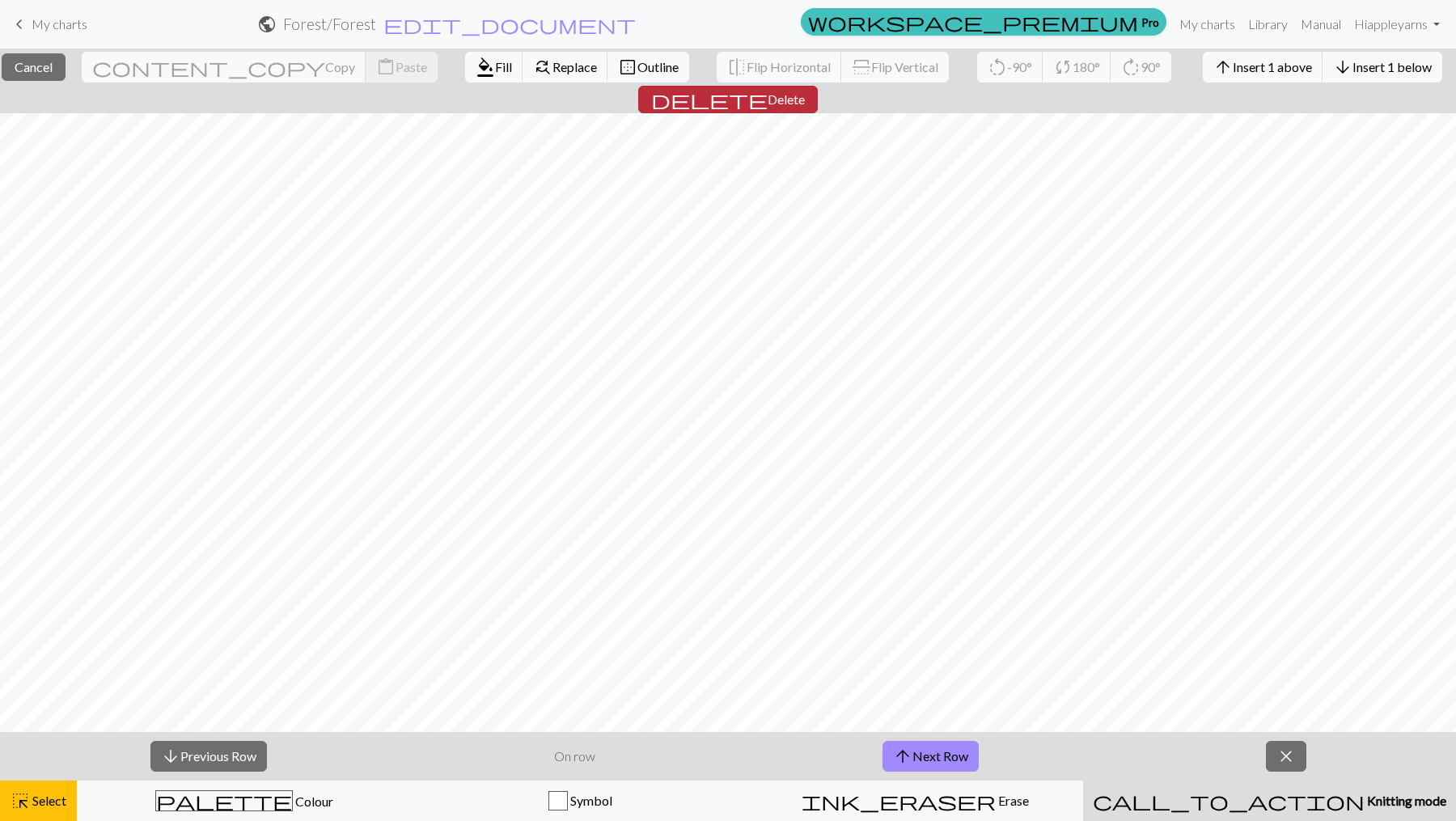
click at [805, 91] on span "Delete" at bounding box center [786, 99] width 38 height 16
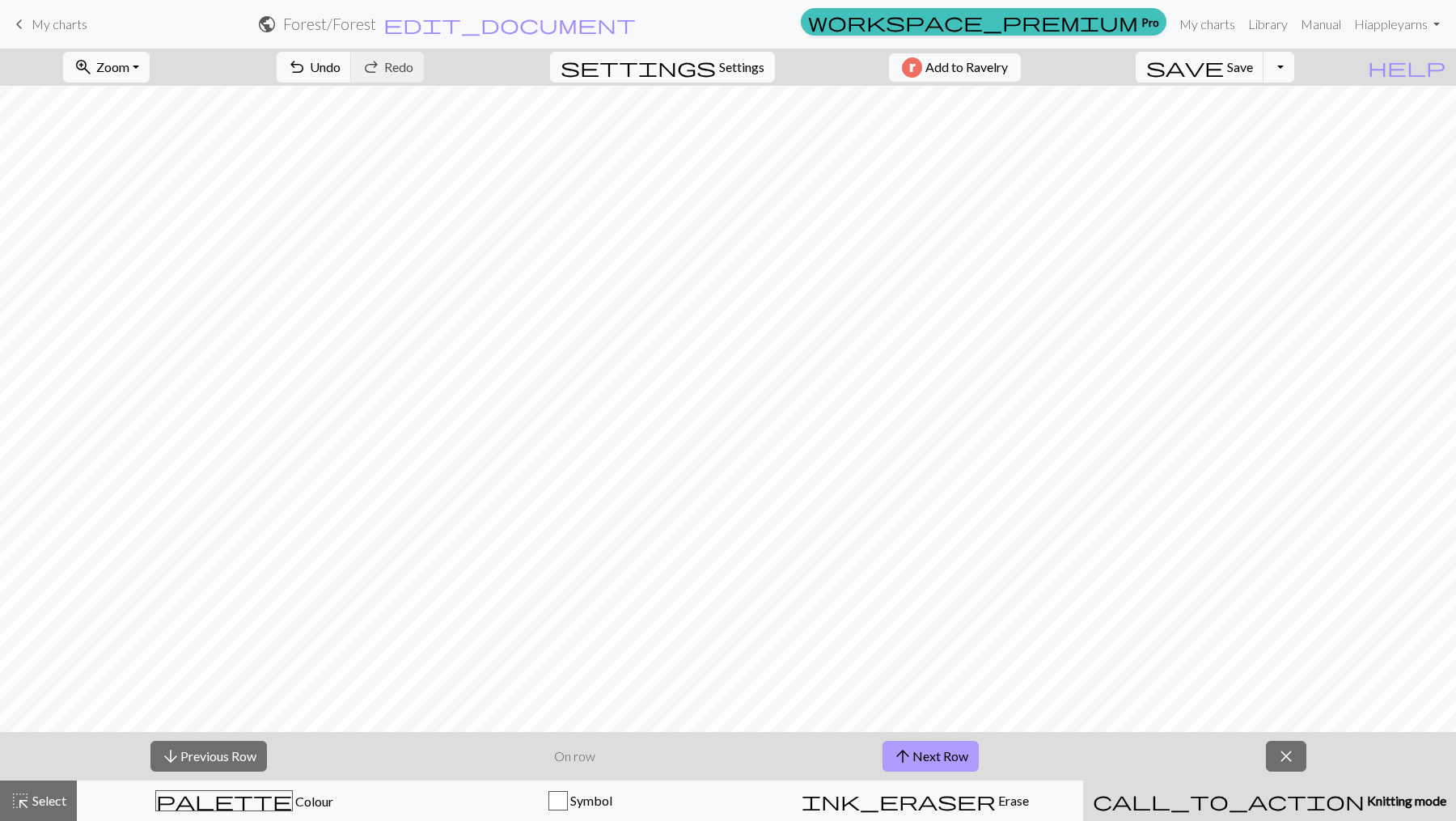
click at [924, 752] on button "arrow_upward Next Row" at bounding box center [931, 755] width 96 height 31
click at [925, 752] on button "arrow_upward Next Row" at bounding box center [931, 755] width 96 height 31
click at [1365, 803] on span "Knitting mode" at bounding box center [1405, 801] width 81 height 16
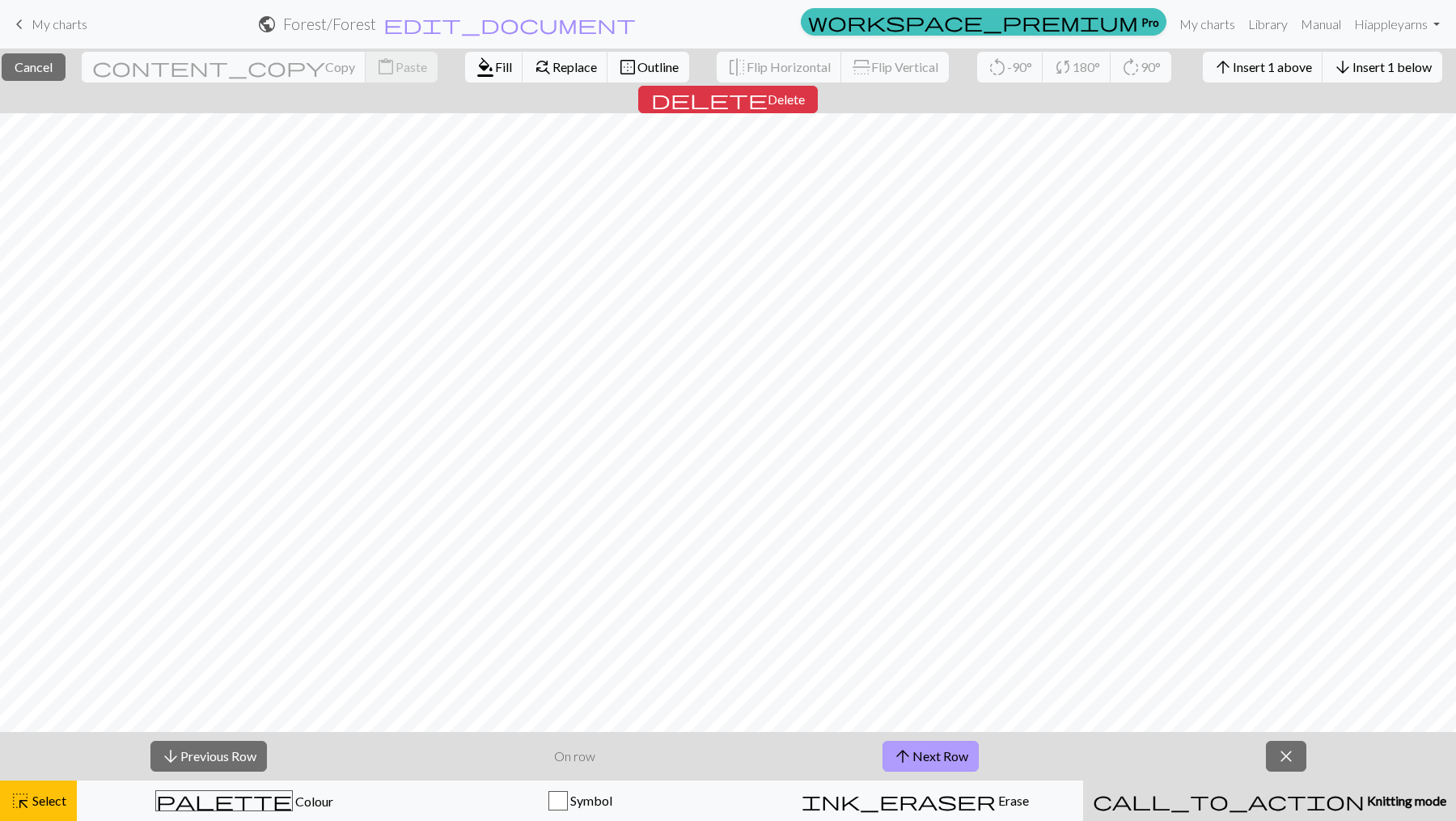
click at [954, 757] on button "arrow_upward Next Row" at bounding box center [931, 755] width 96 height 31
click at [42, 796] on span "Select" at bounding box center [48, 801] width 37 height 16
click at [926, 754] on button "arrow_upward Next Row" at bounding box center [931, 755] width 96 height 31
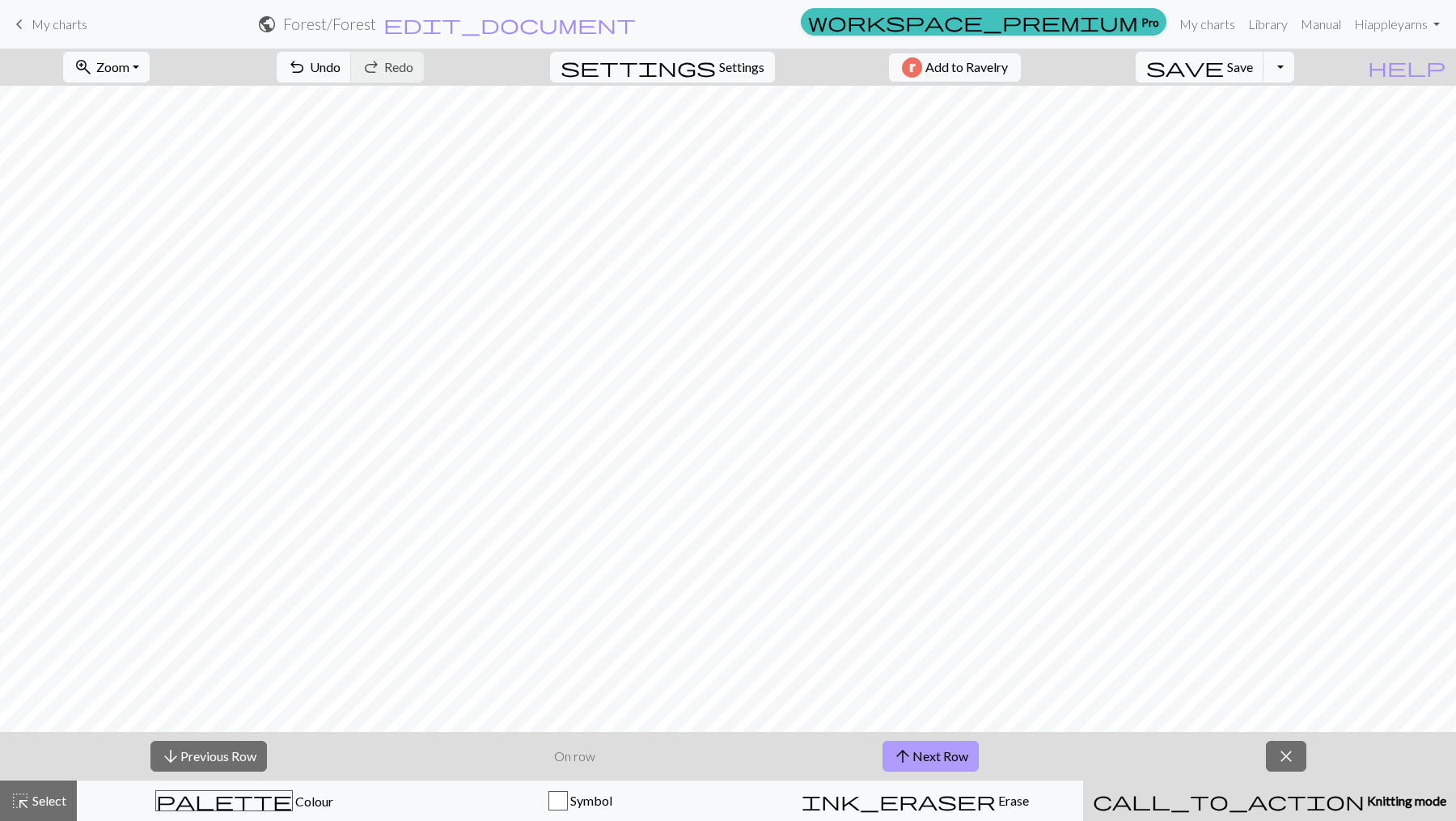
click at [927, 754] on button "arrow_upward Next Row" at bounding box center [931, 755] width 96 height 31
click at [927, 754] on button "arrow_upward Next Row" at bounding box center [933, 755] width 96 height 31
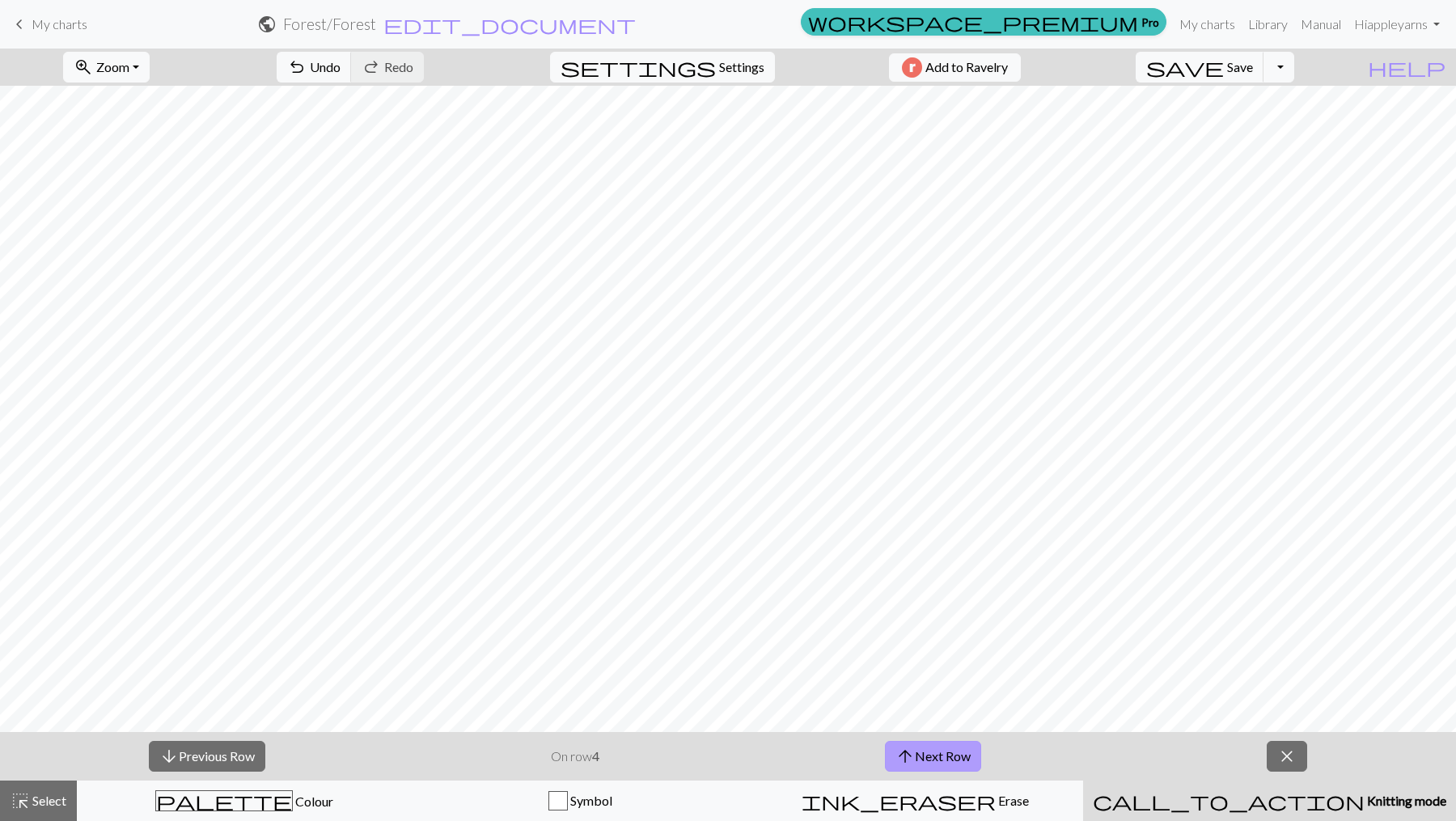
click at [927, 754] on button "arrow_upward Next Row" at bounding box center [933, 755] width 96 height 31
click at [925, 759] on button "arrow_upward Next Row" at bounding box center [933, 755] width 96 height 31
